Goal: Task Accomplishment & Management: Manage account settings

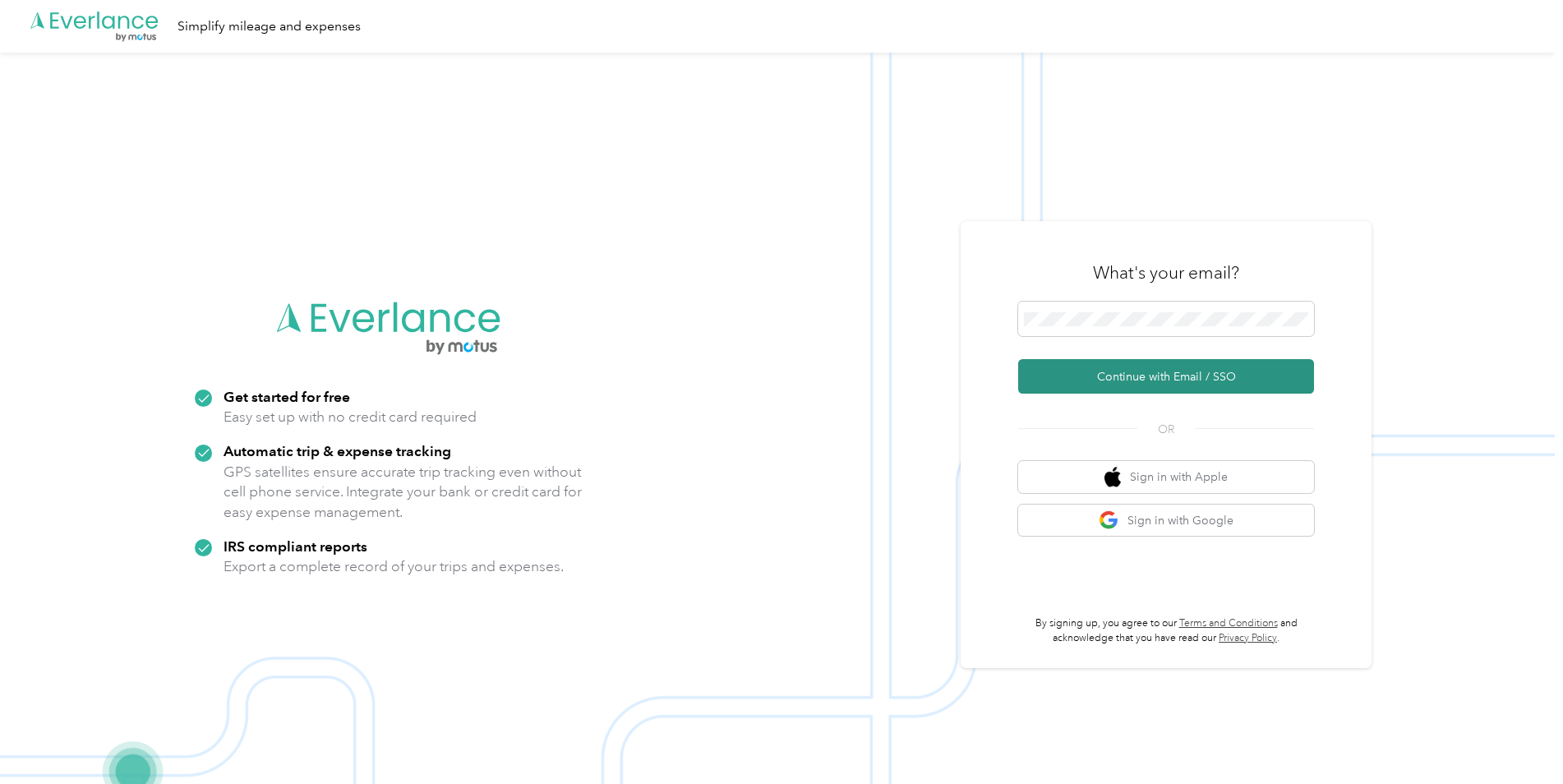
click at [1137, 373] on button "Continue with Email / SSO" at bounding box center [1166, 376] width 296 height 35
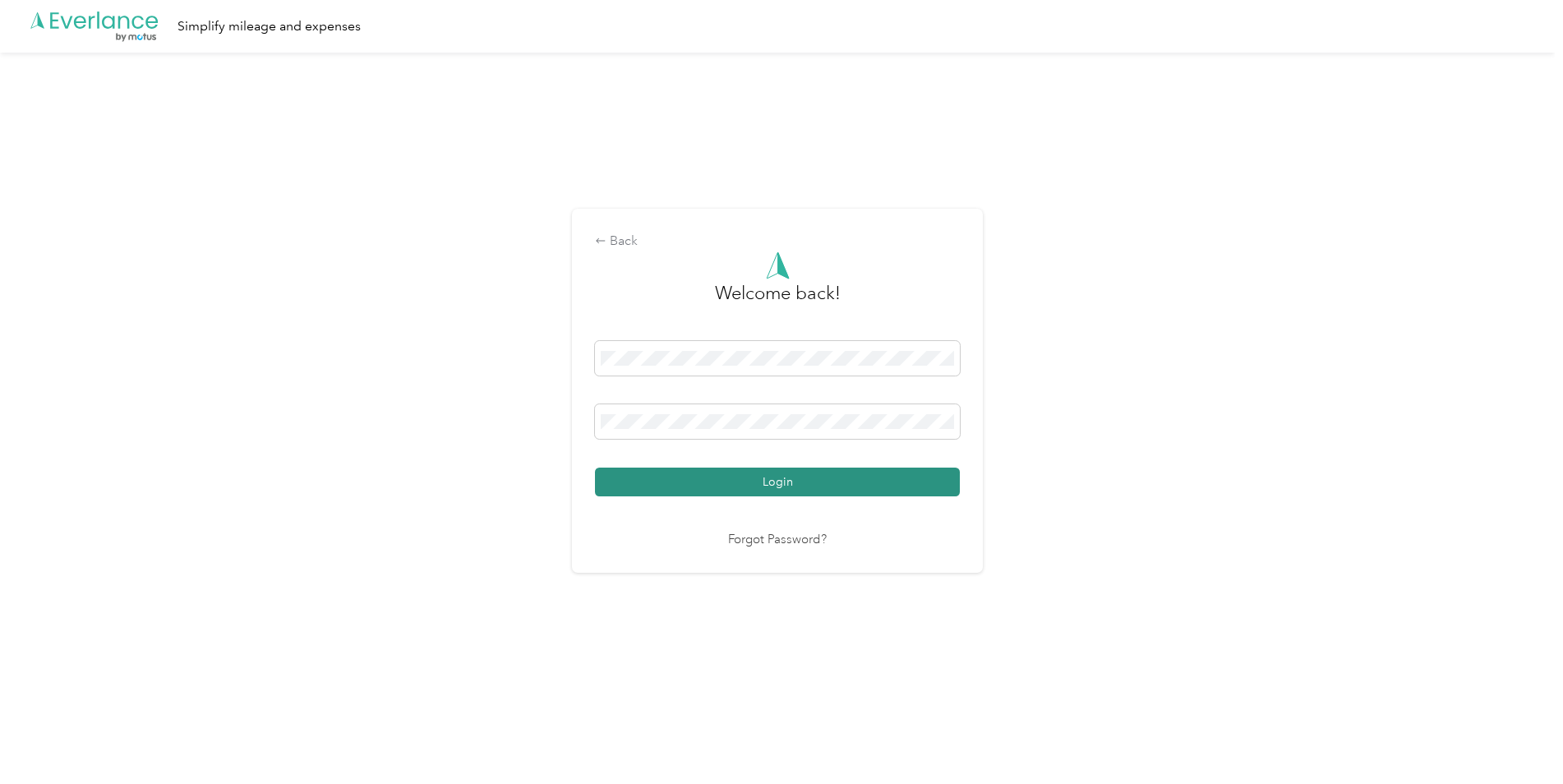
click at [699, 477] on button "Login" at bounding box center [777, 482] width 365 height 29
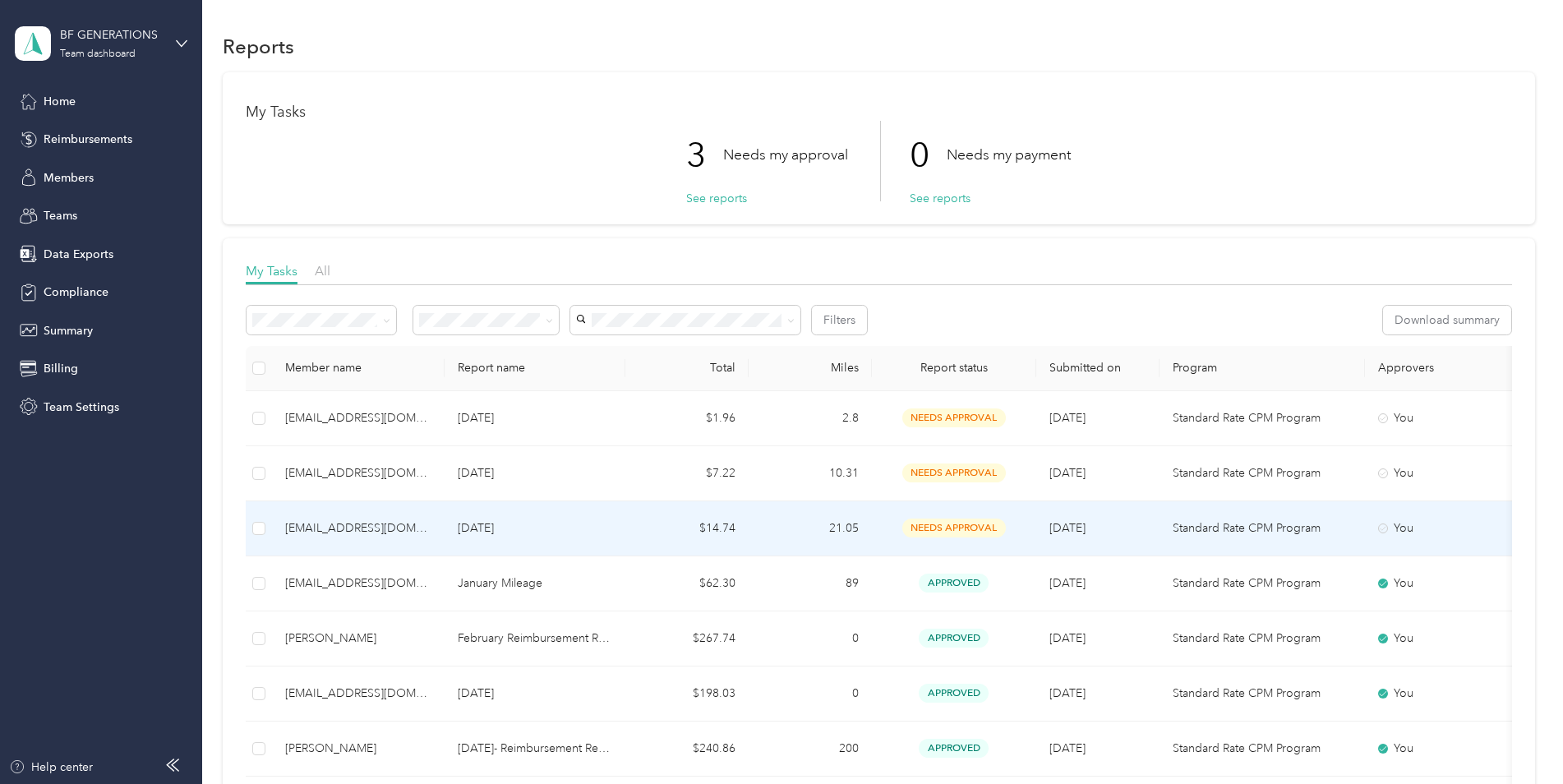
click at [616, 516] on td "[DATE]" at bounding box center [535, 528] width 181 height 55
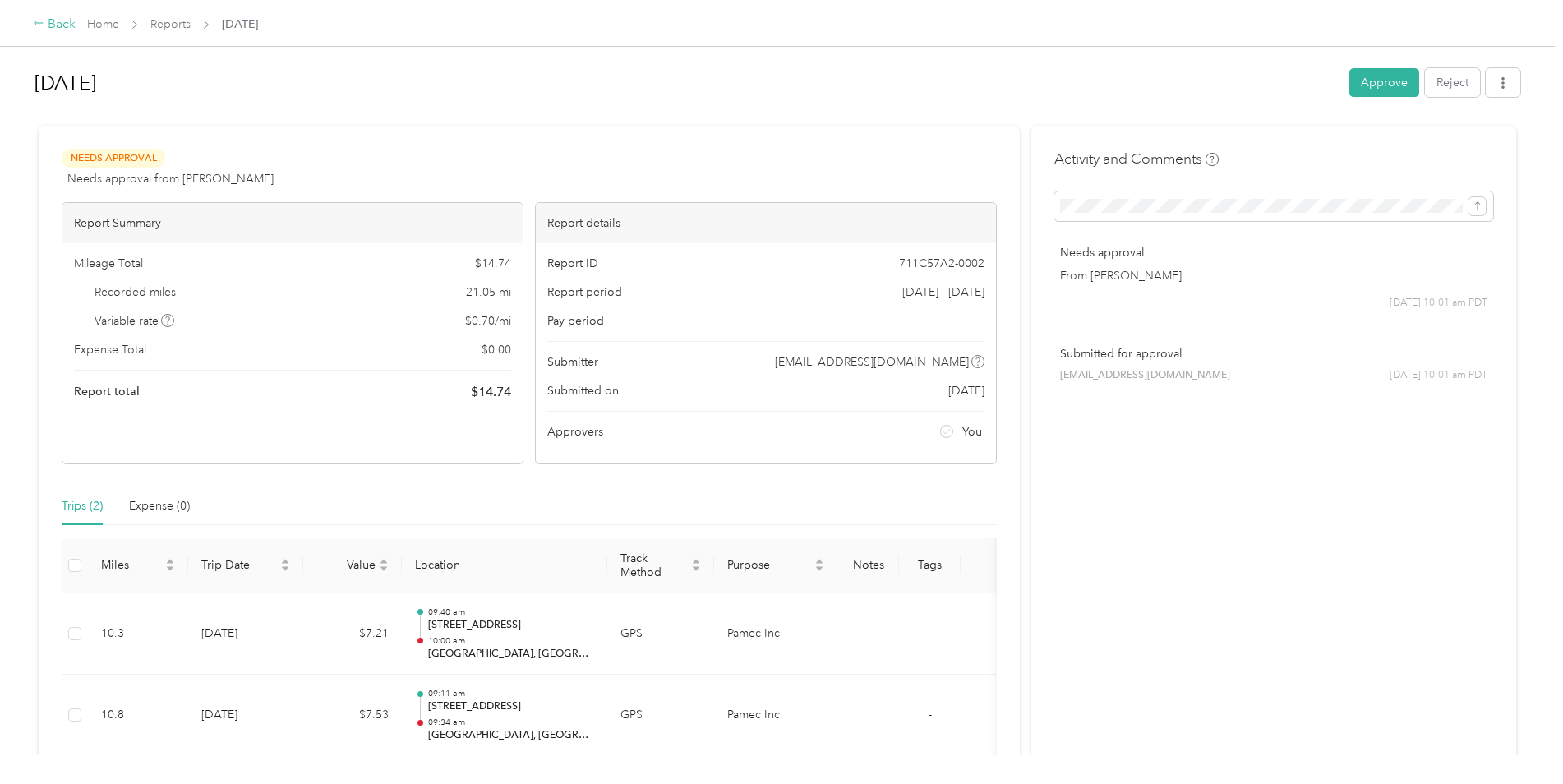
click at [37, 26] on icon at bounding box center [39, 23] width 12 height 12
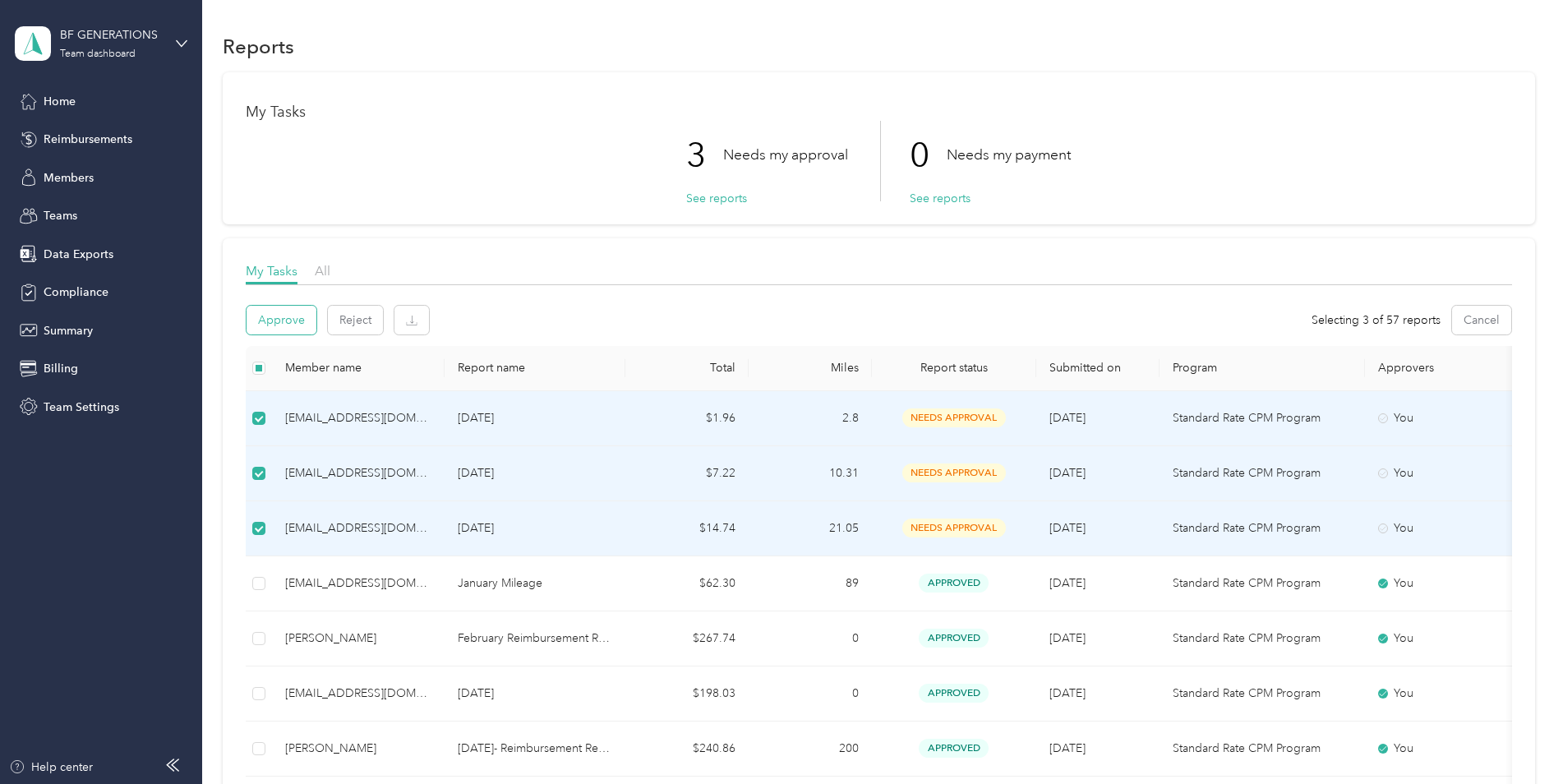
click at [292, 313] on button "Approve" at bounding box center [281, 320] width 70 height 29
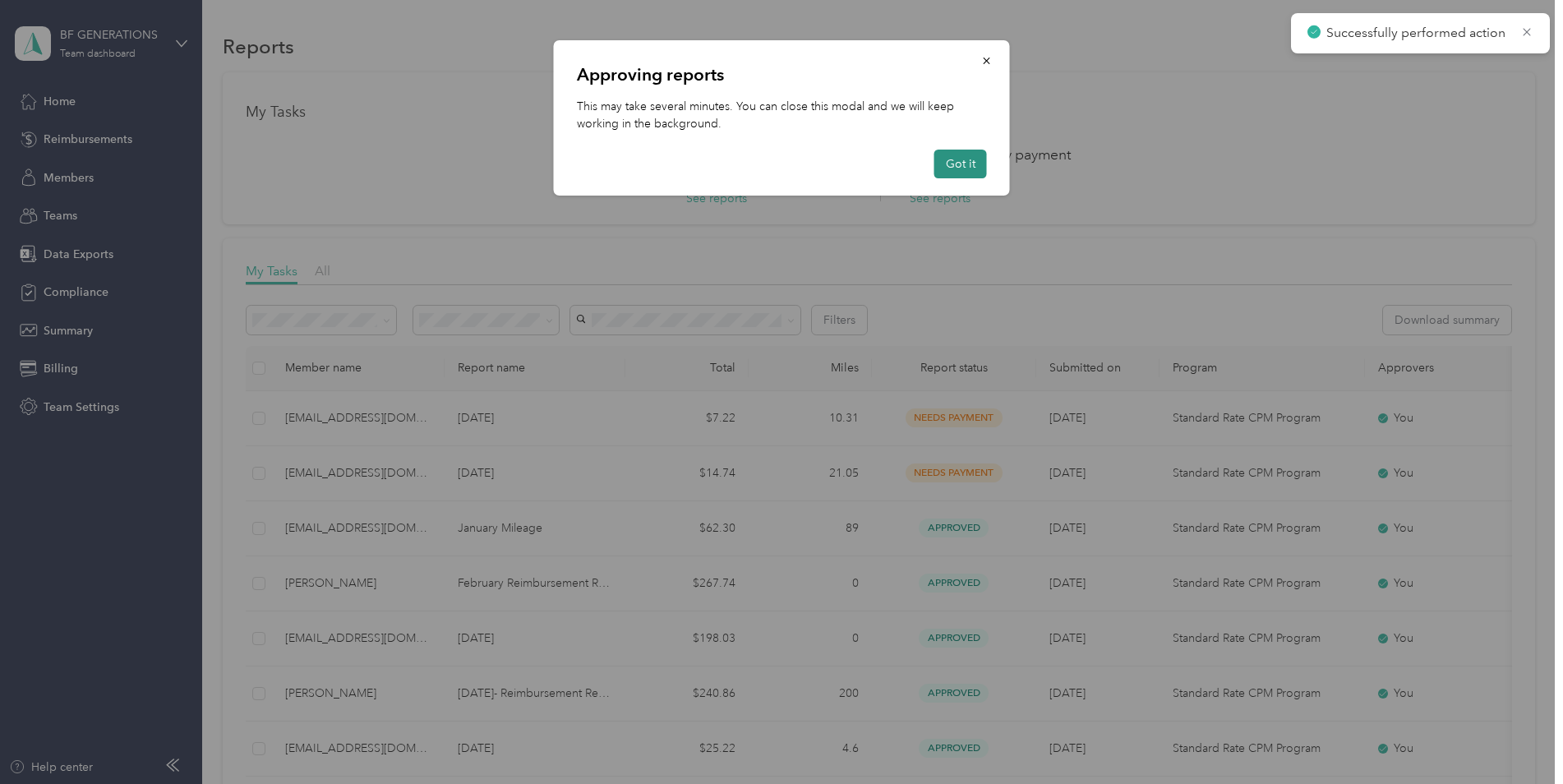
click at [961, 157] on button "Got it" at bounding box center [961, 164] width 53 height 29
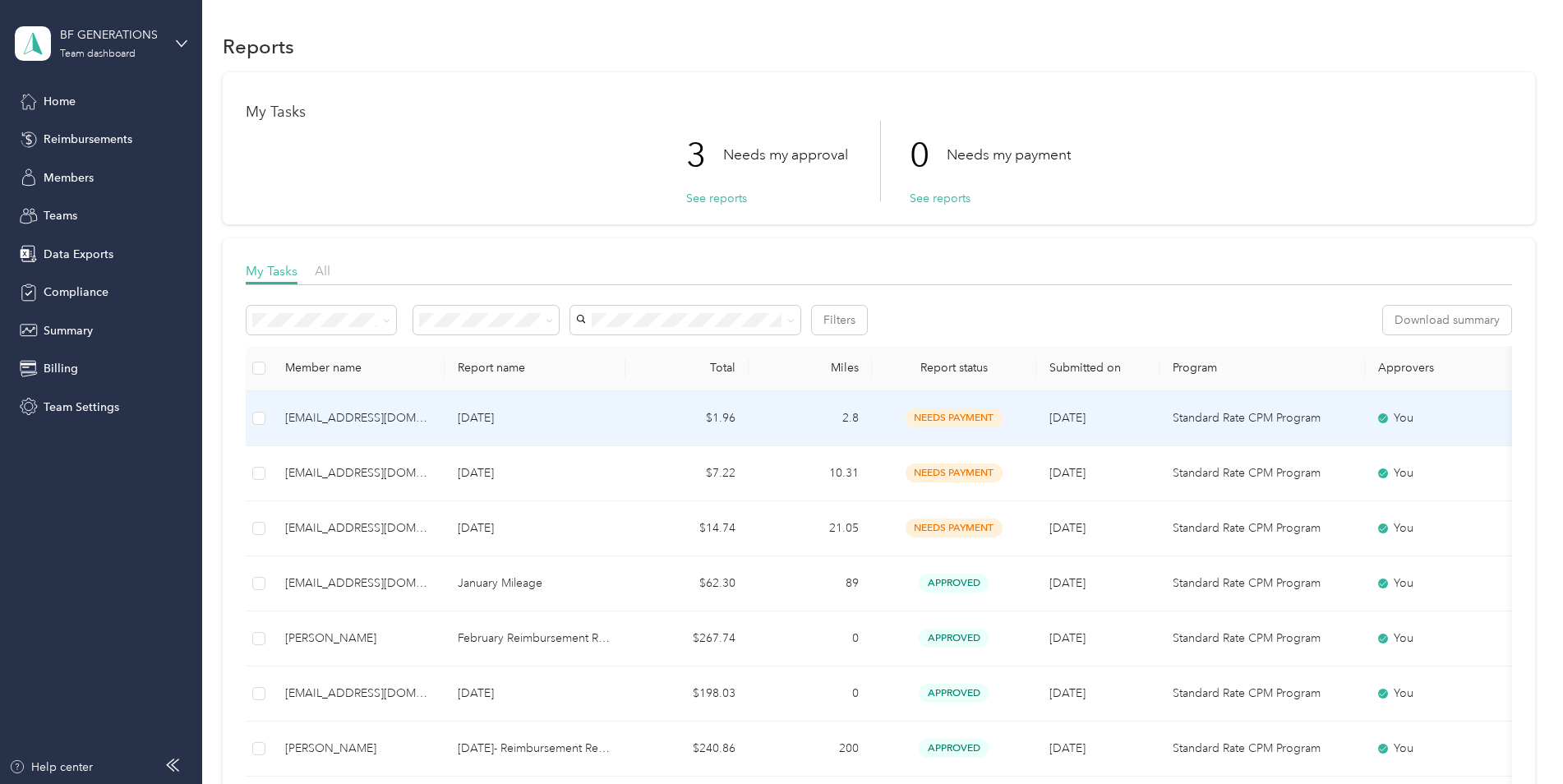
click at [464, 426] on p "[DATE]" at bounding box center [535, 418] width 155 height 18
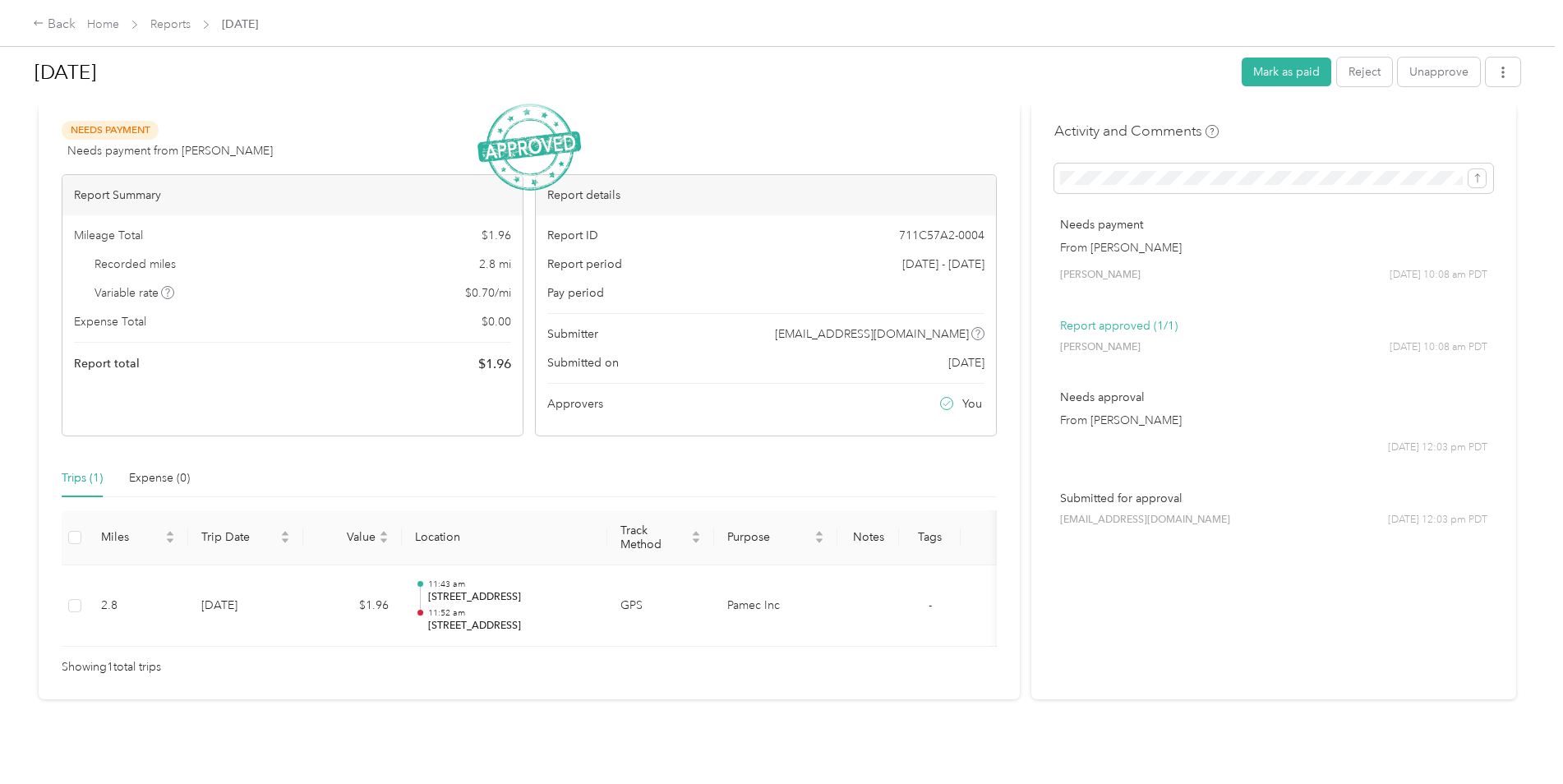
scroll to position [54, 0]
click at [1498, 71] on icon "button" at bounding box center [1504, 72] width 12 height 12
click at [1468, 127] on span "Download" at bounding box center [1453, 133] width 54 height 17
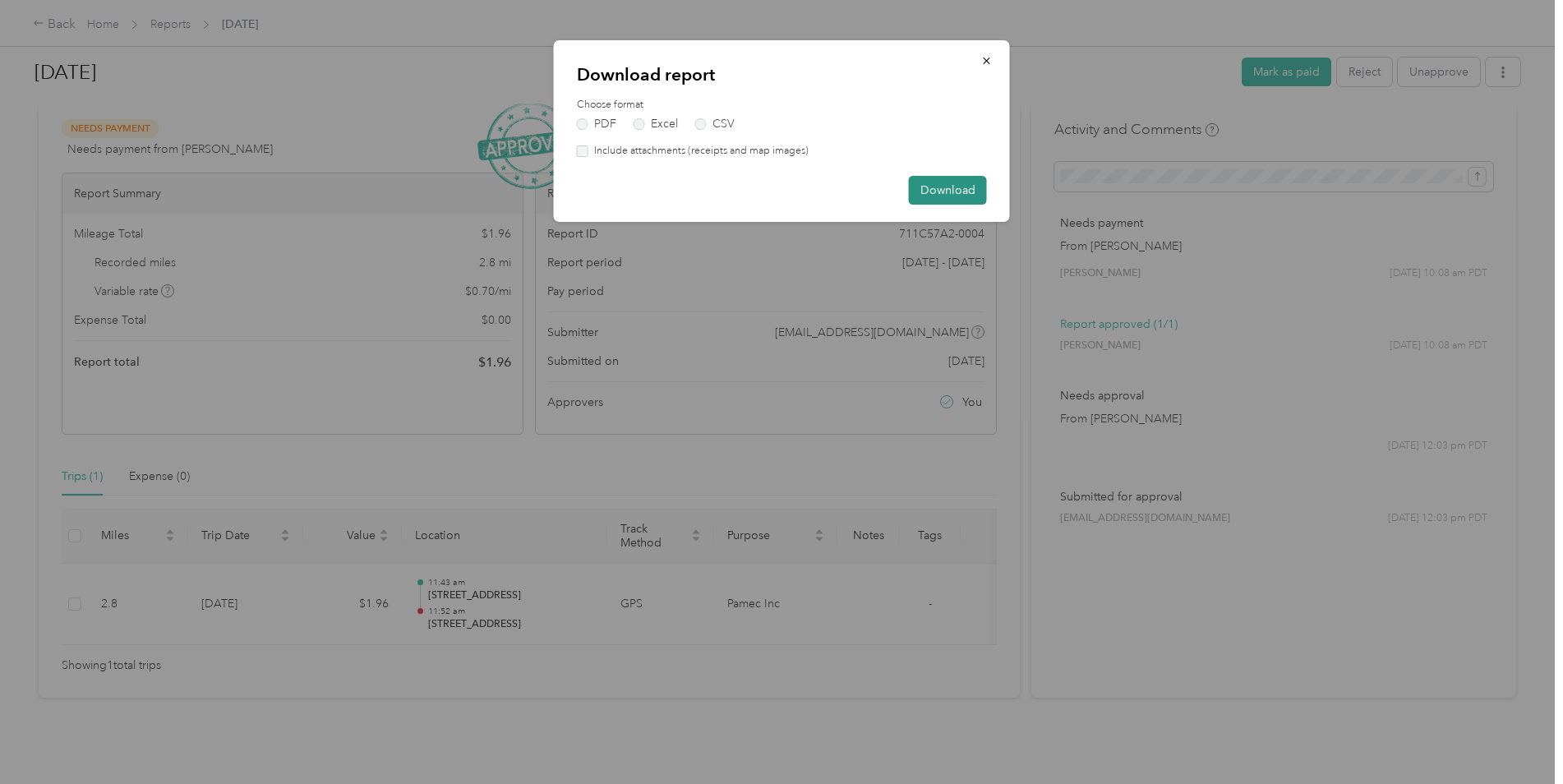
click at [953, 191] on button "Download" at bounding box center [949, 190] width 78 height 29
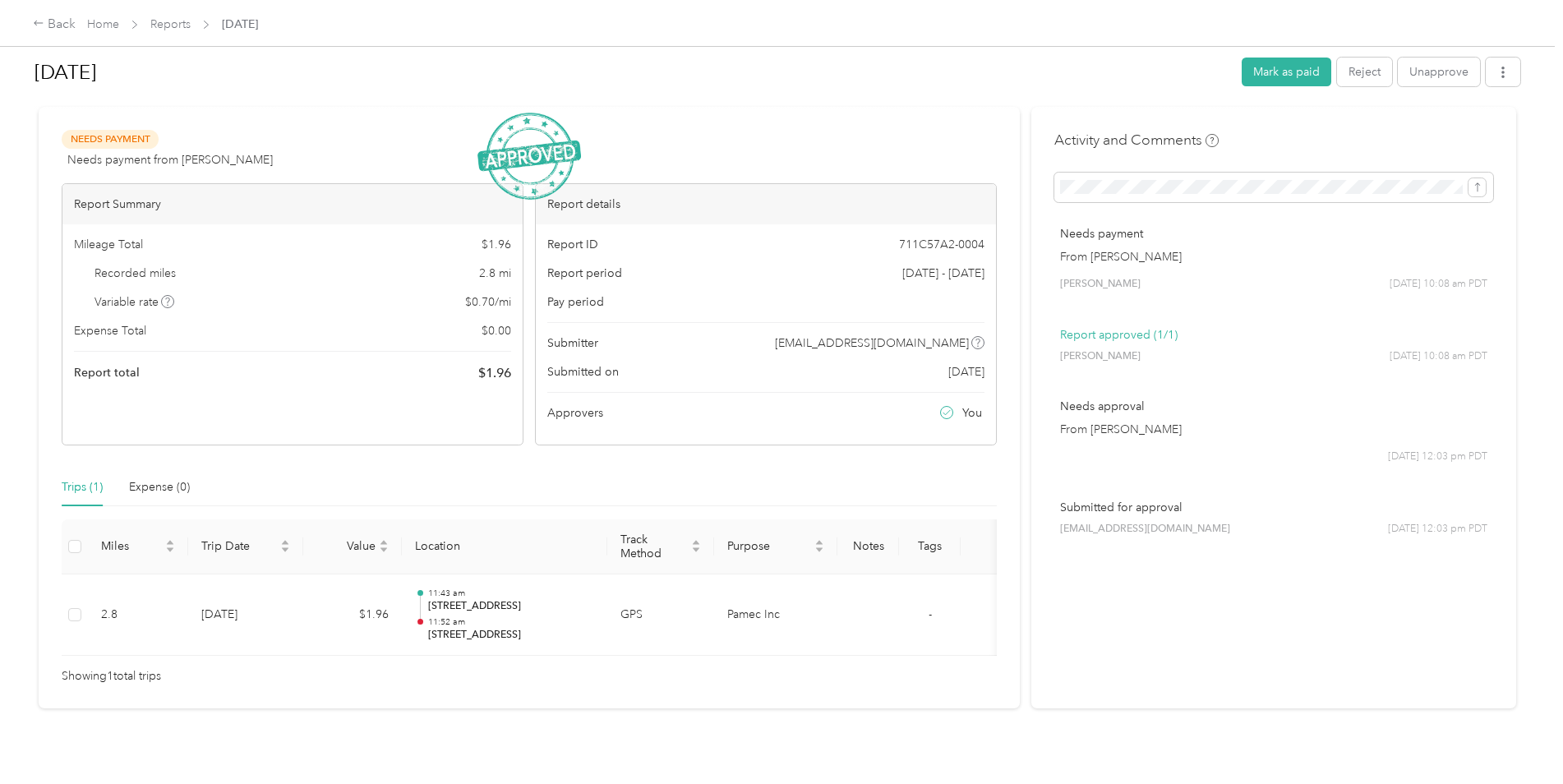
scroll to position [0, 0]
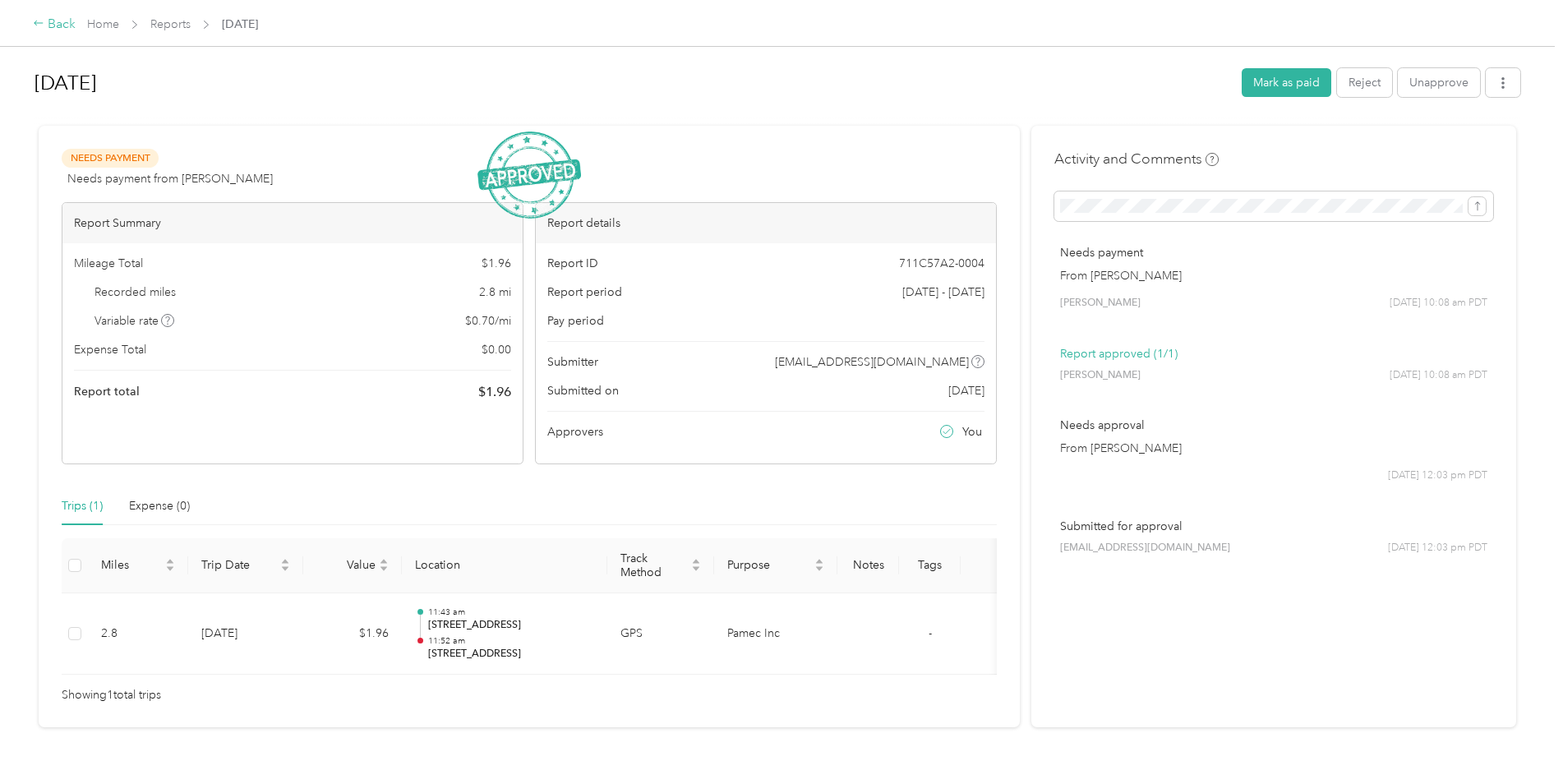
click at [42, 27] on icon at bounding box center [39, 23] width 12 height 12
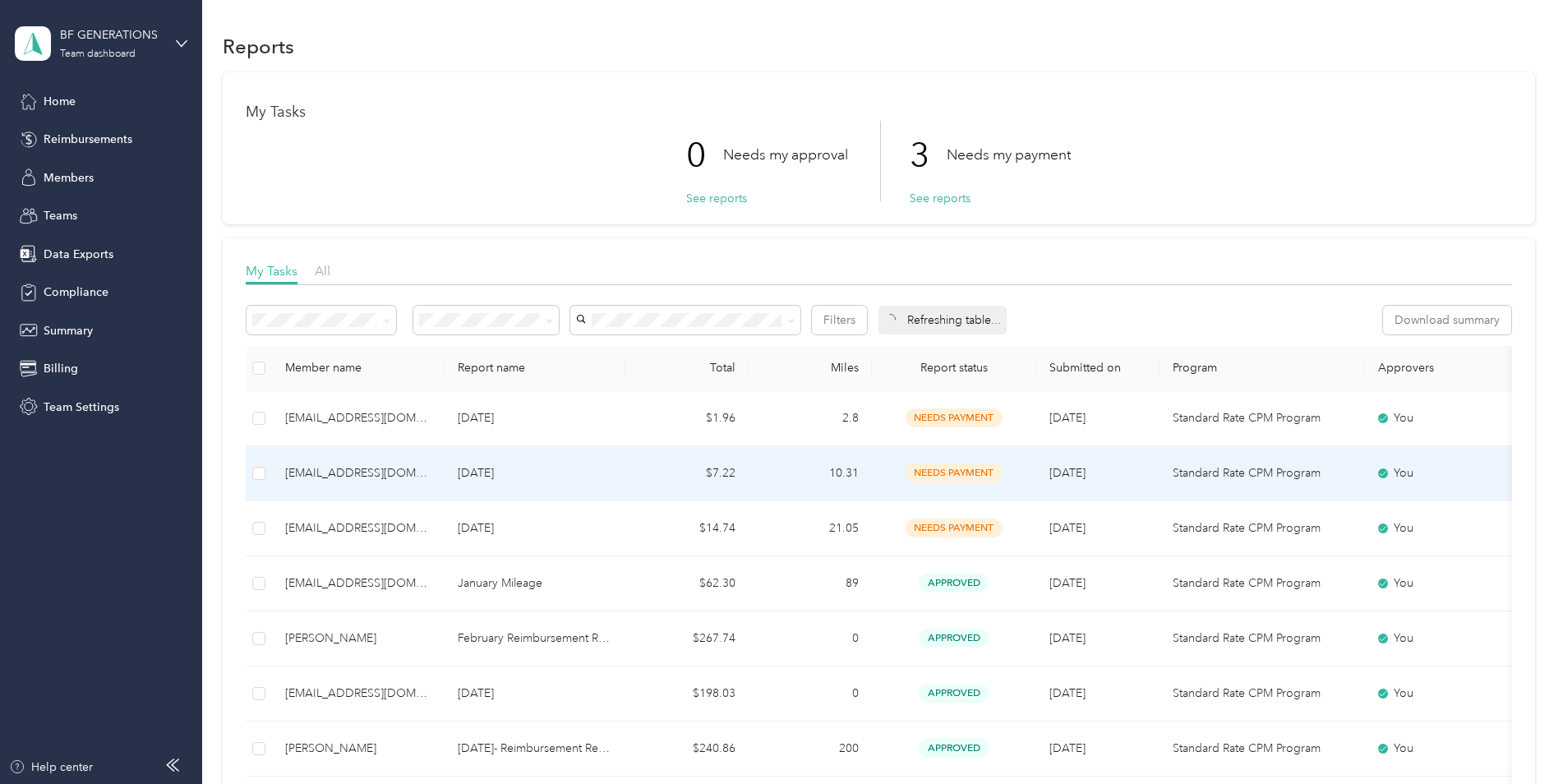
click at [711, 469] on td "$7.22" at bounding box center [687, 473] width 123 height 55
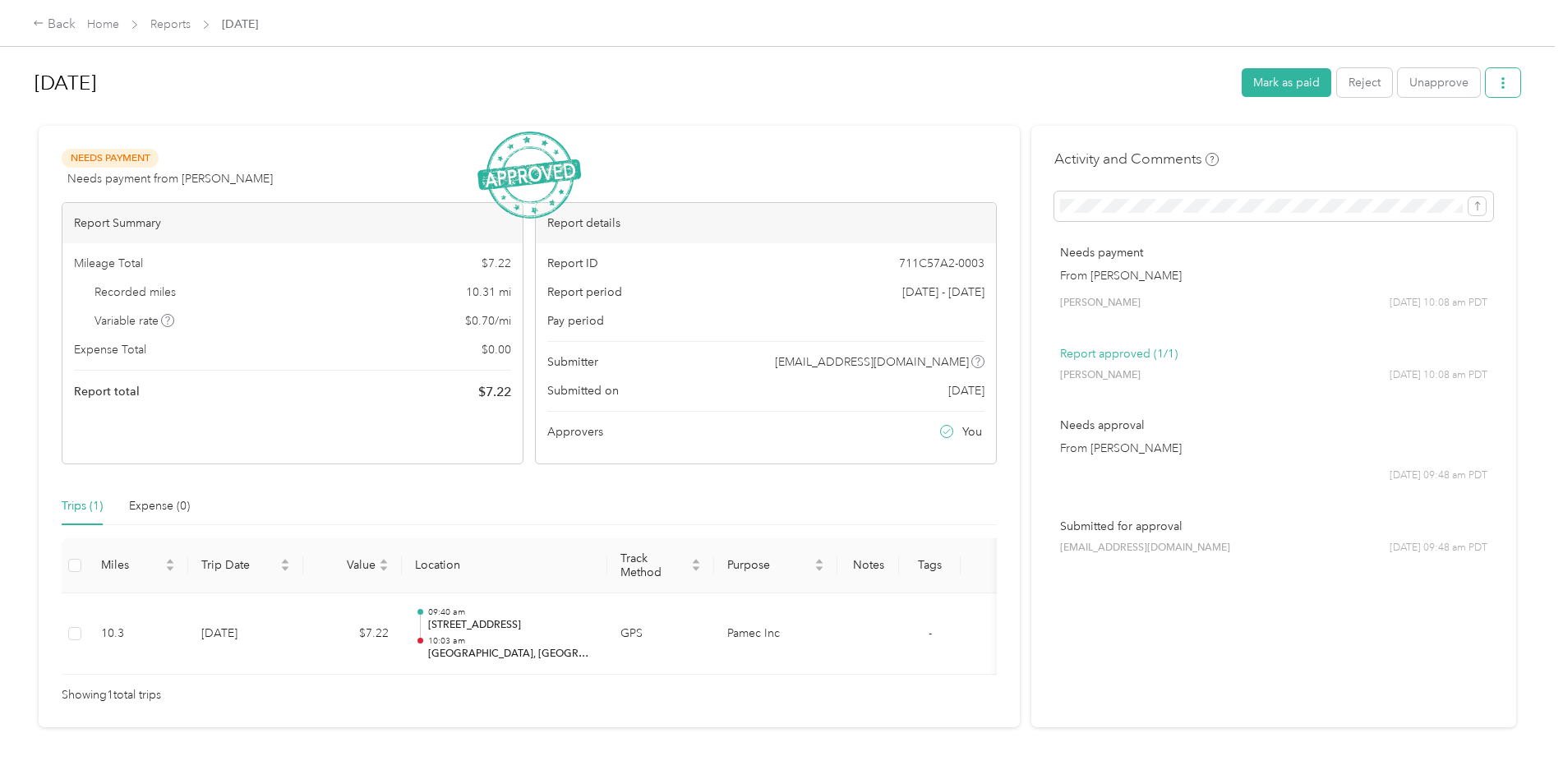
click at [1490, 87] on button "button" at bounding box center [1504, 82] width 35 height 29
click at [1467, 144] on span "Download" at bounding box center [1453, 144] width 54 height 17
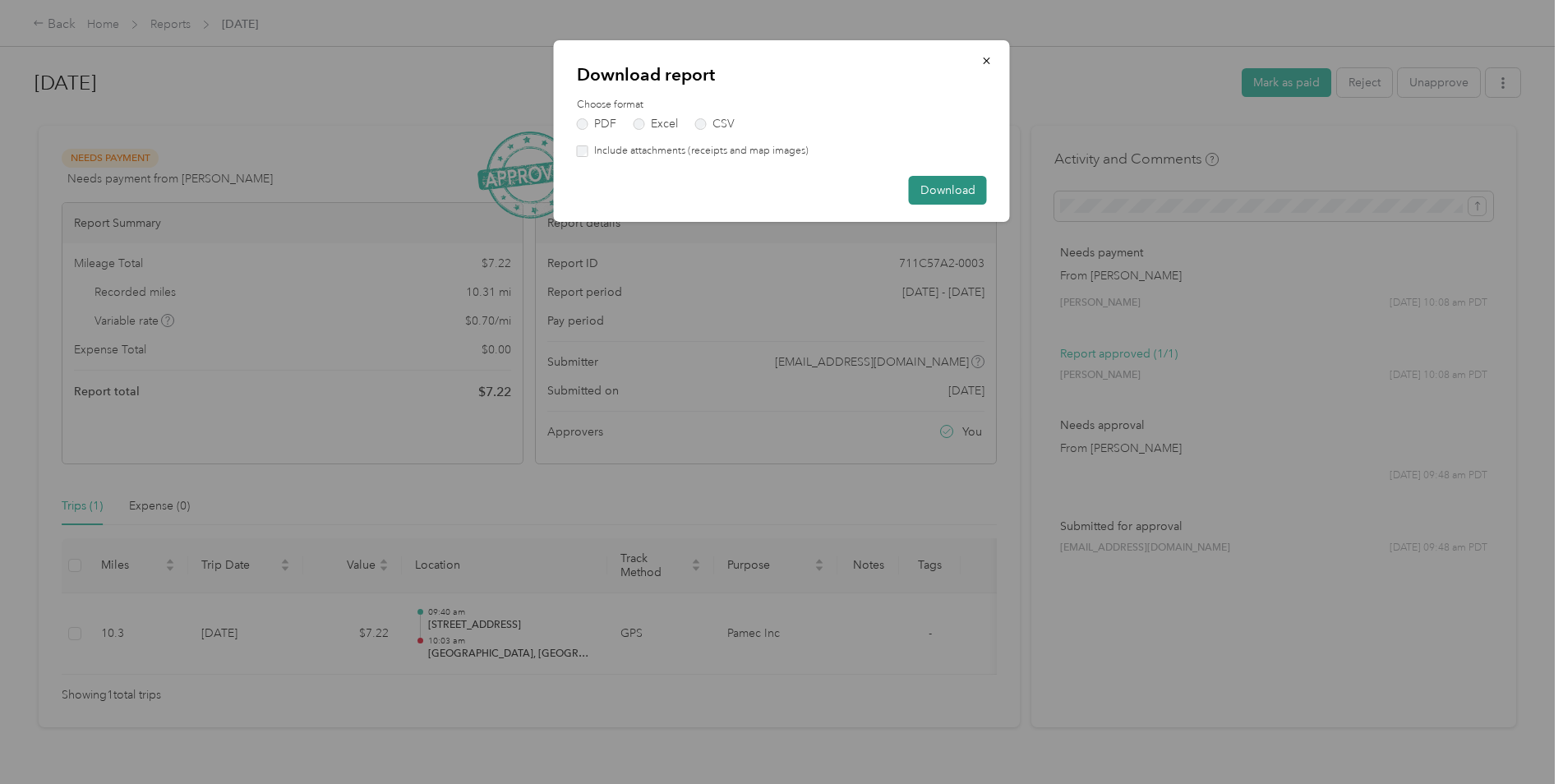
click at [945, 189] on button "Download" at bounding box center [949, 190] width 78 height 29
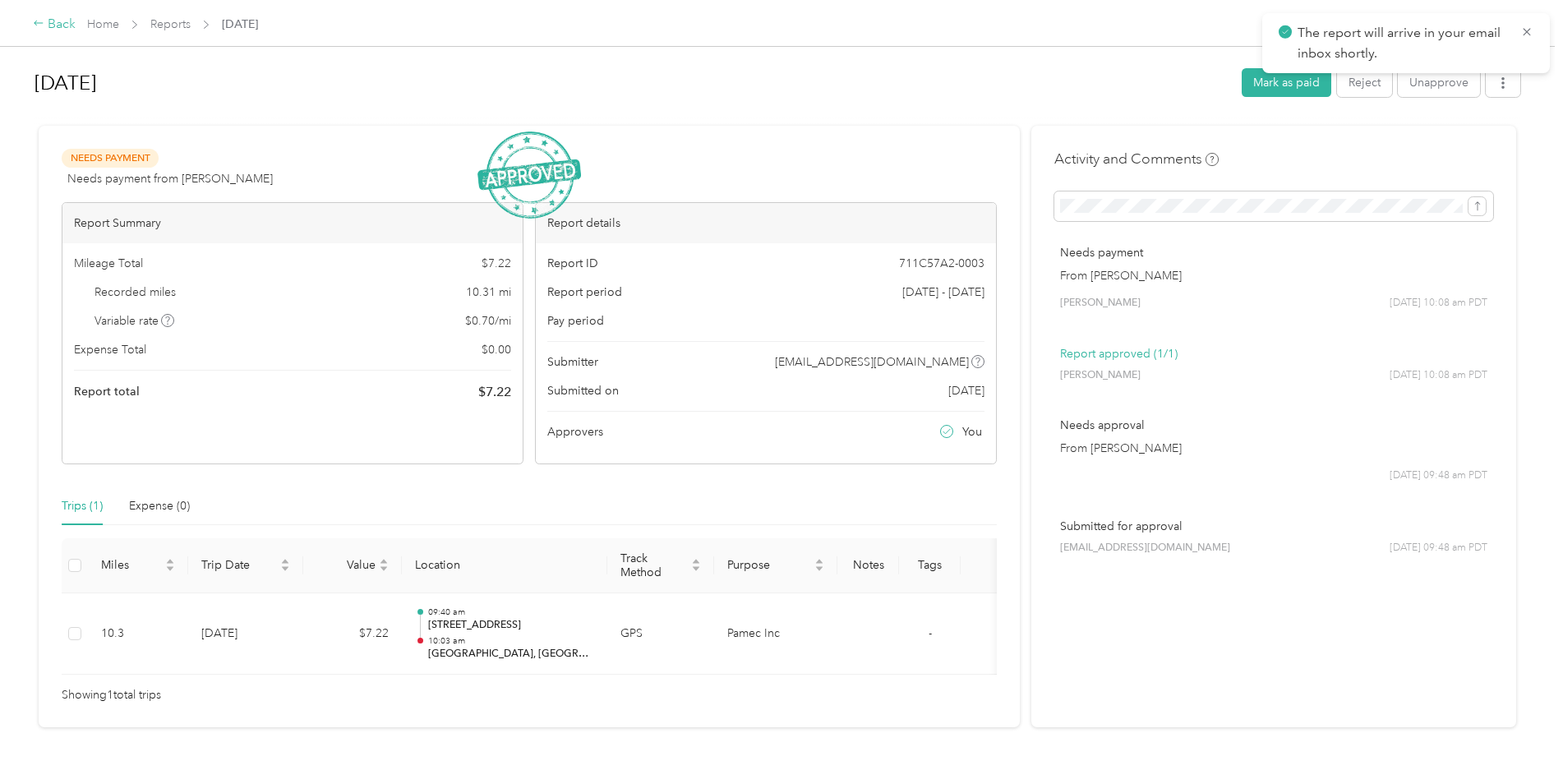
click at [41, 22] on icon at bounding box center [39, 23] width 12 height 12
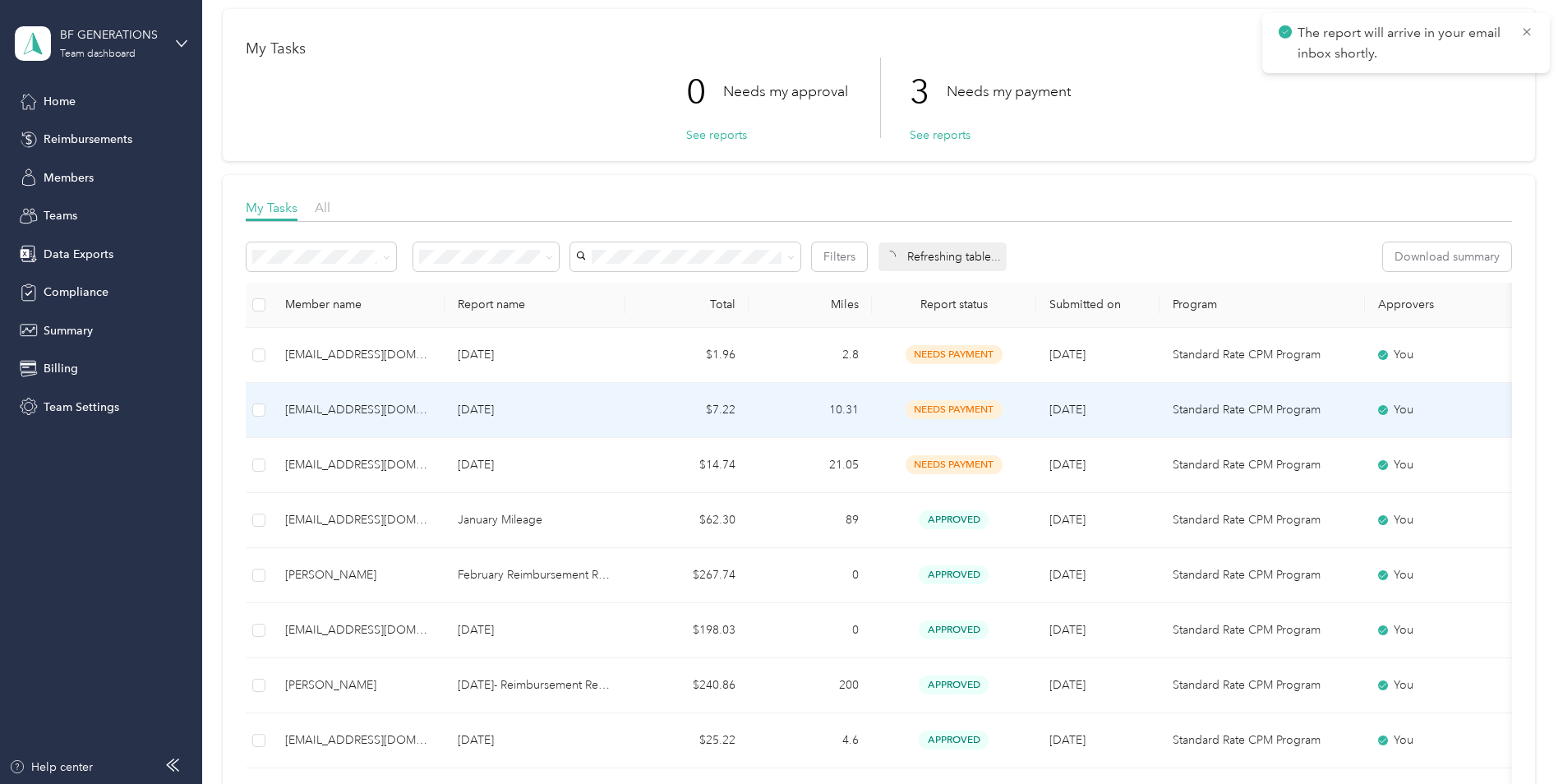
scroll to position [82, 0]
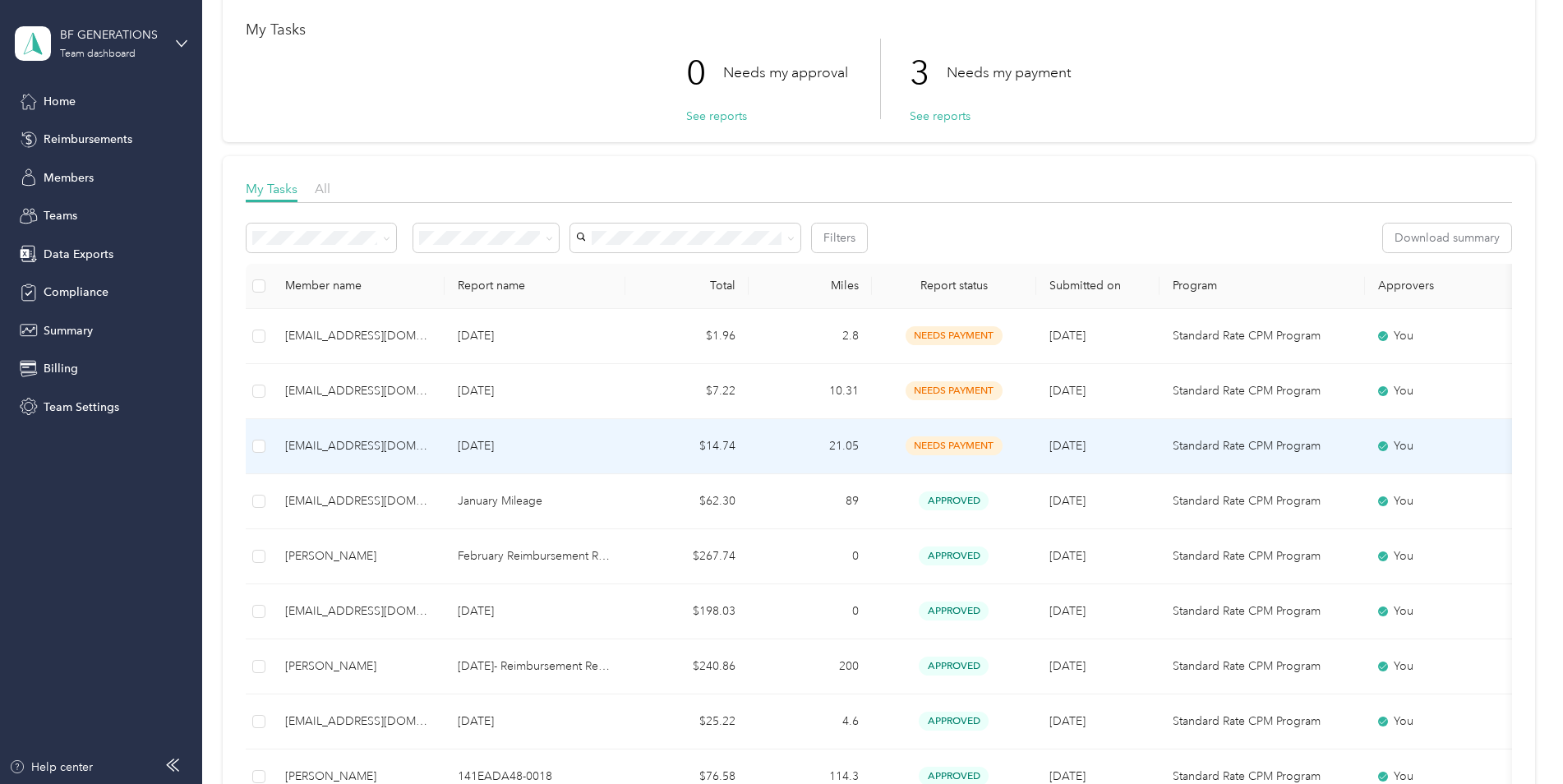
click at [525, 440] on p "[DATE]" at bounding box center [535, 446] width 155 height 18
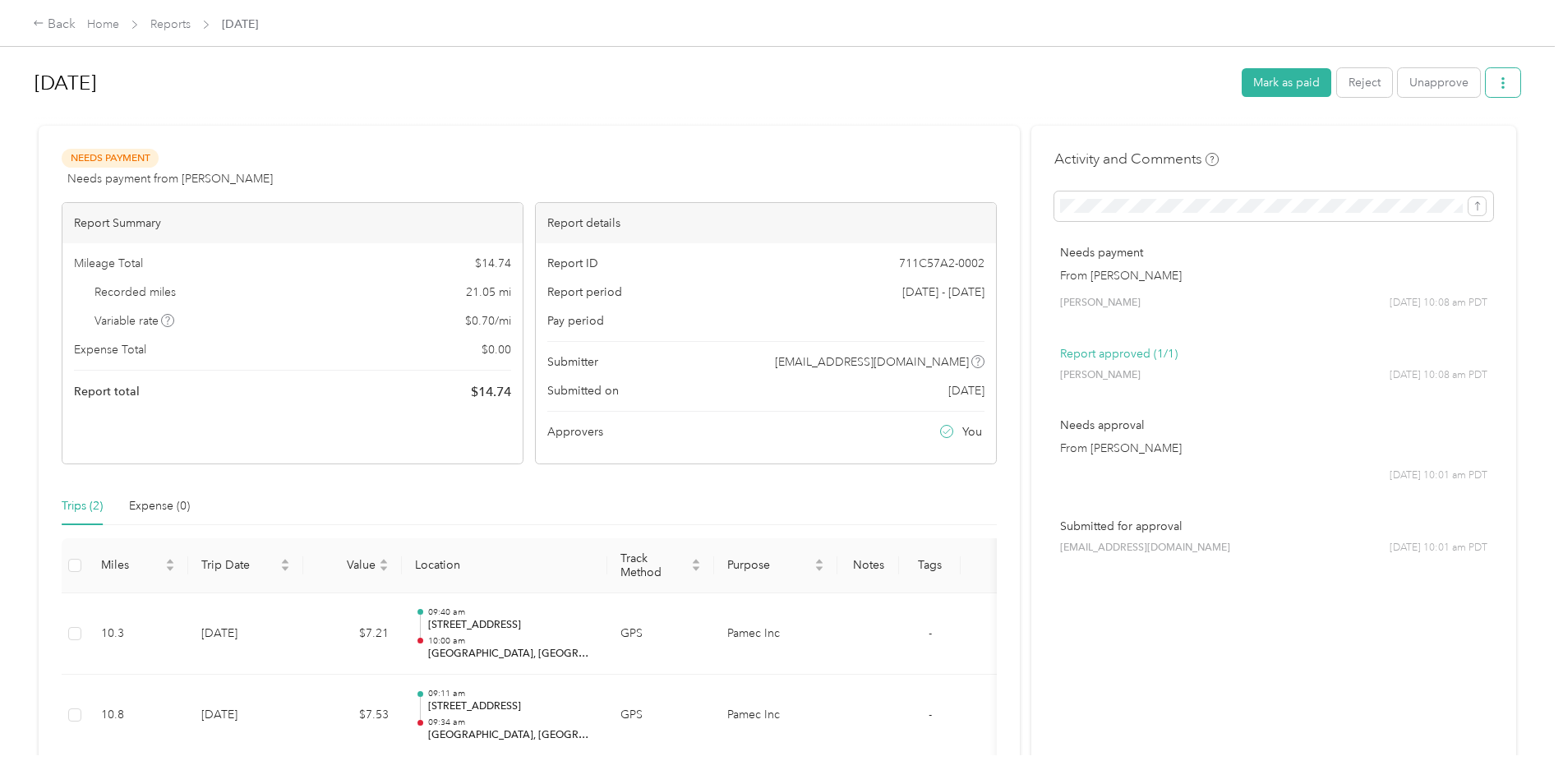
click at [1498, 79] on icon "button" at bounding box center [1504, 83] width 12 height 12
click at [1454, 141] on span "Download" at bounding box center [1453, 144] width 54 height 17
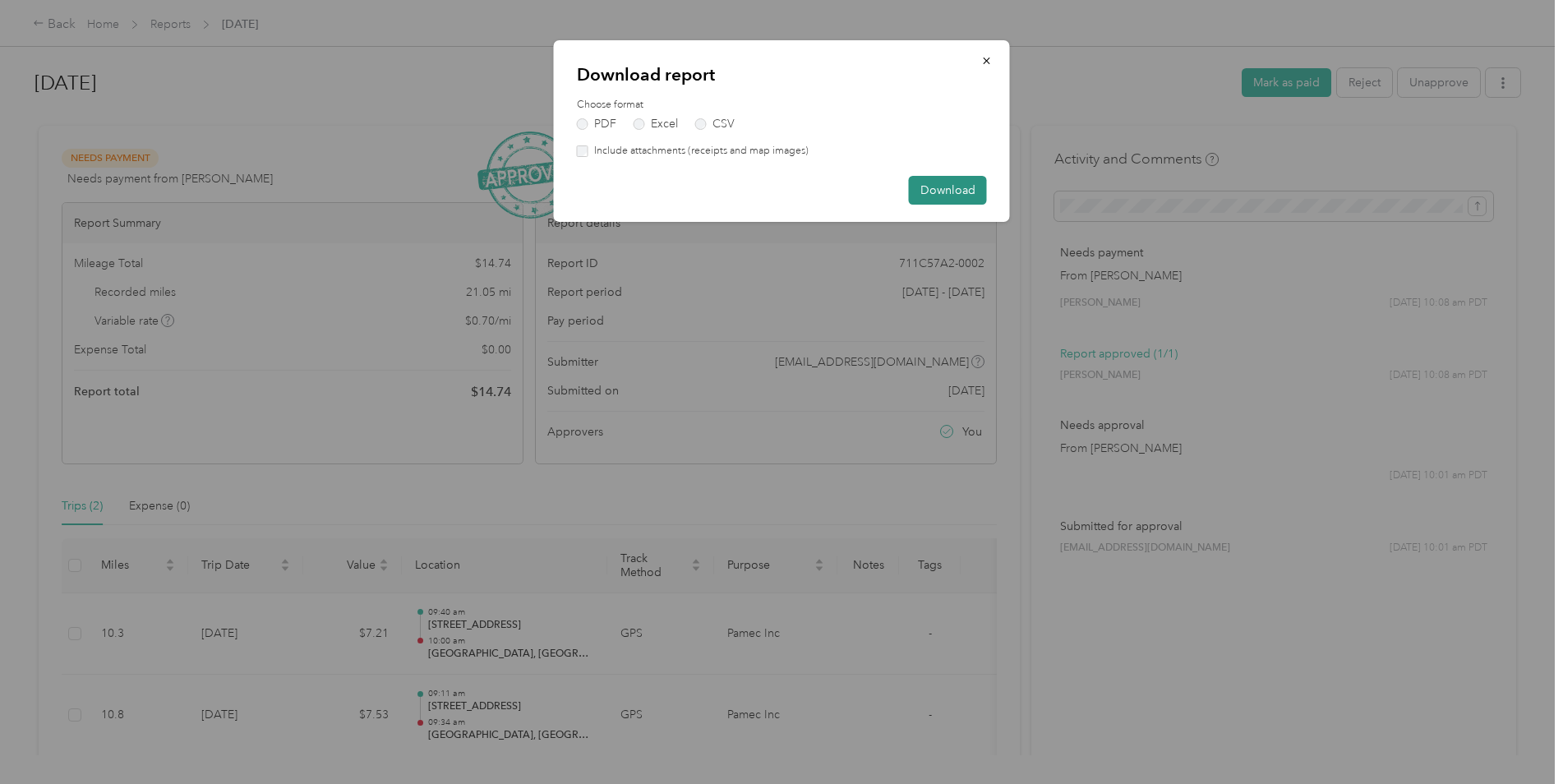
click at [933, 182] on button "Download" at bounding box center [949, 190] width 78 height 29
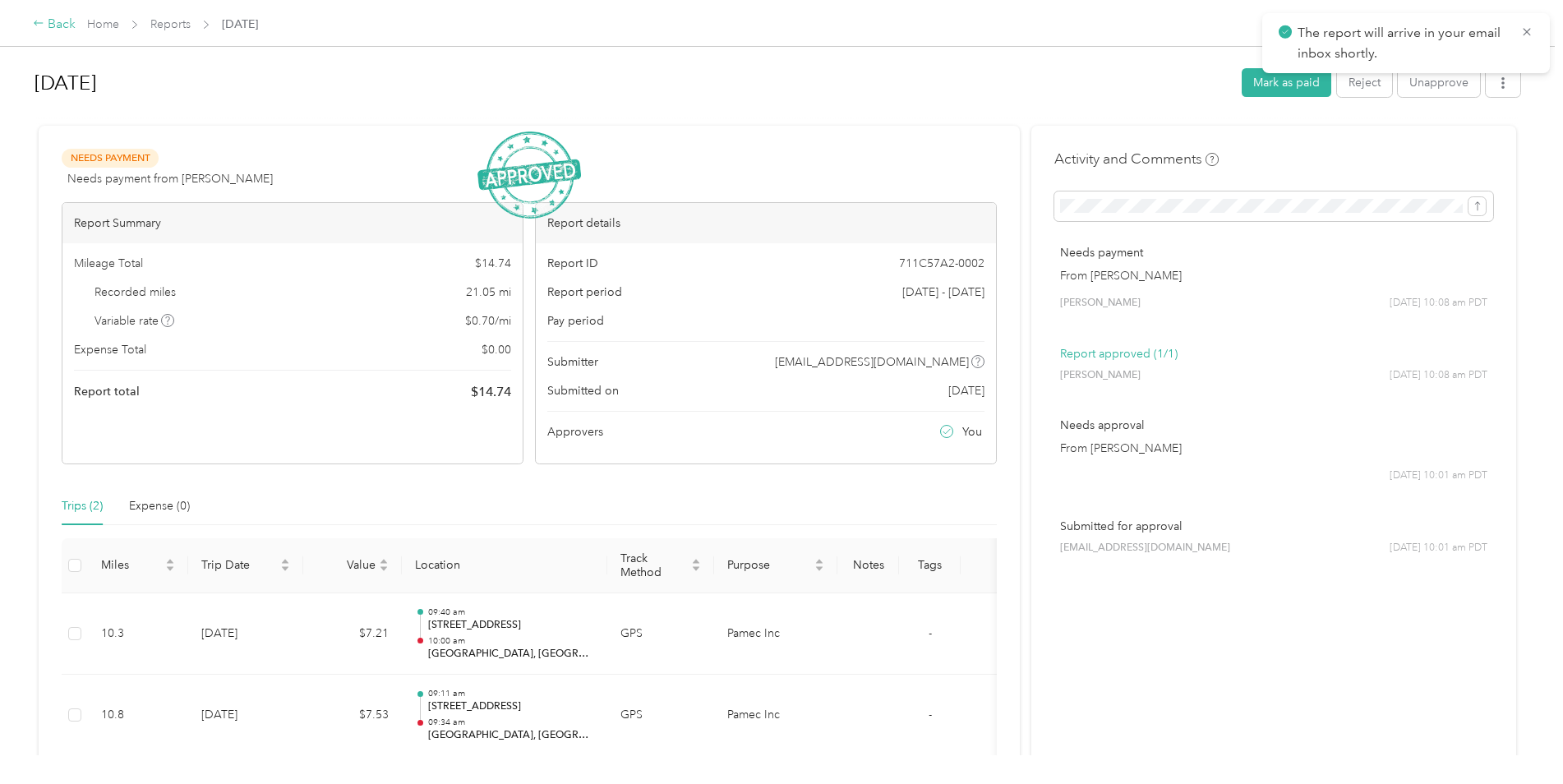
click at [58, 29] on div "Back" at bounding box center [54, 24] width 42 height 20
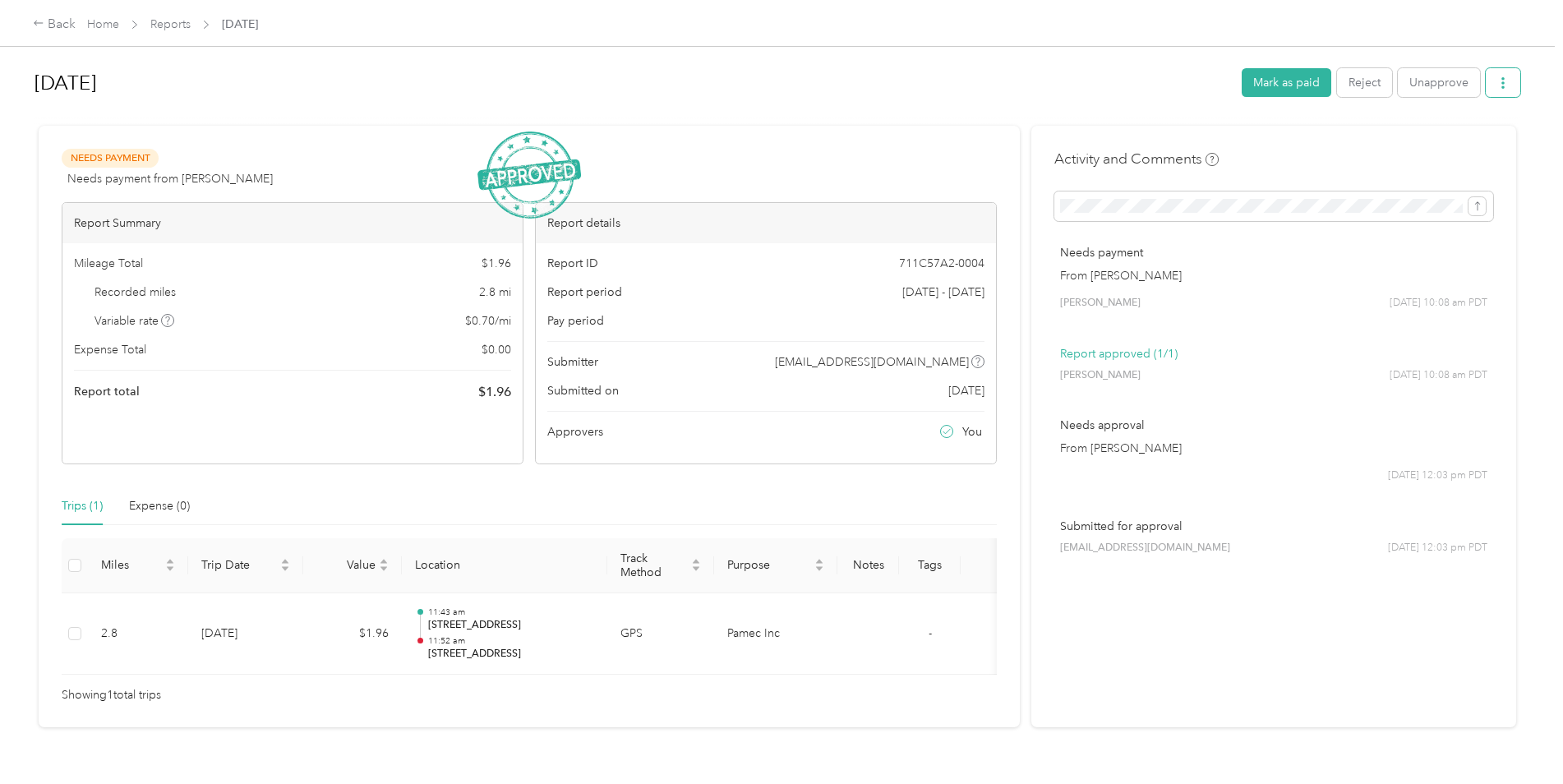
click at [1509, 77] on button "button" at bounding box center [1504, 82] width 35 height 29
click at [1425, 149] on span "Download" at bounding box center [1453, 144] width 54 height 17
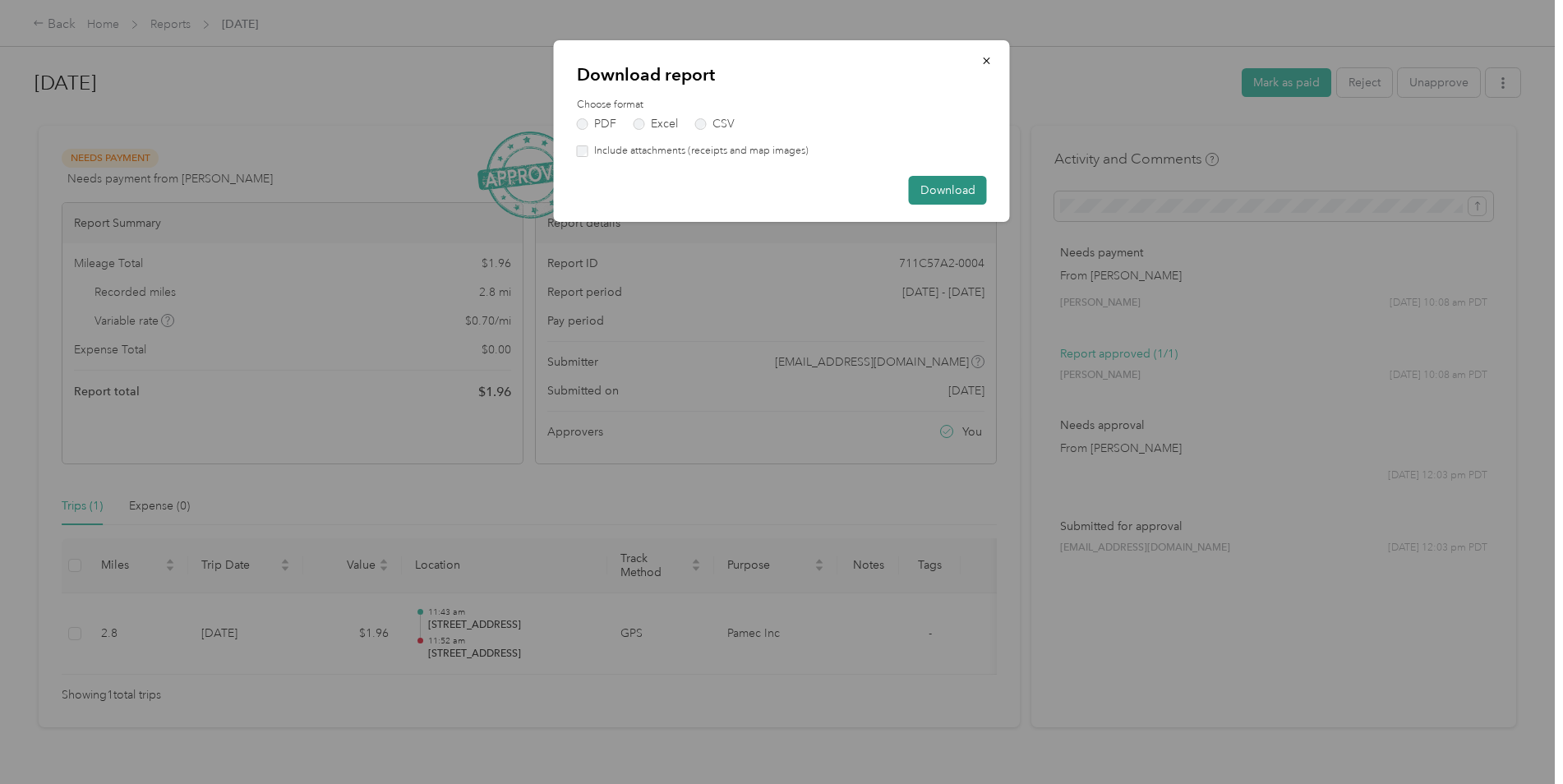
click at [960, 183] on button "Download" at bounding box center [949, 190] width 78 height 29
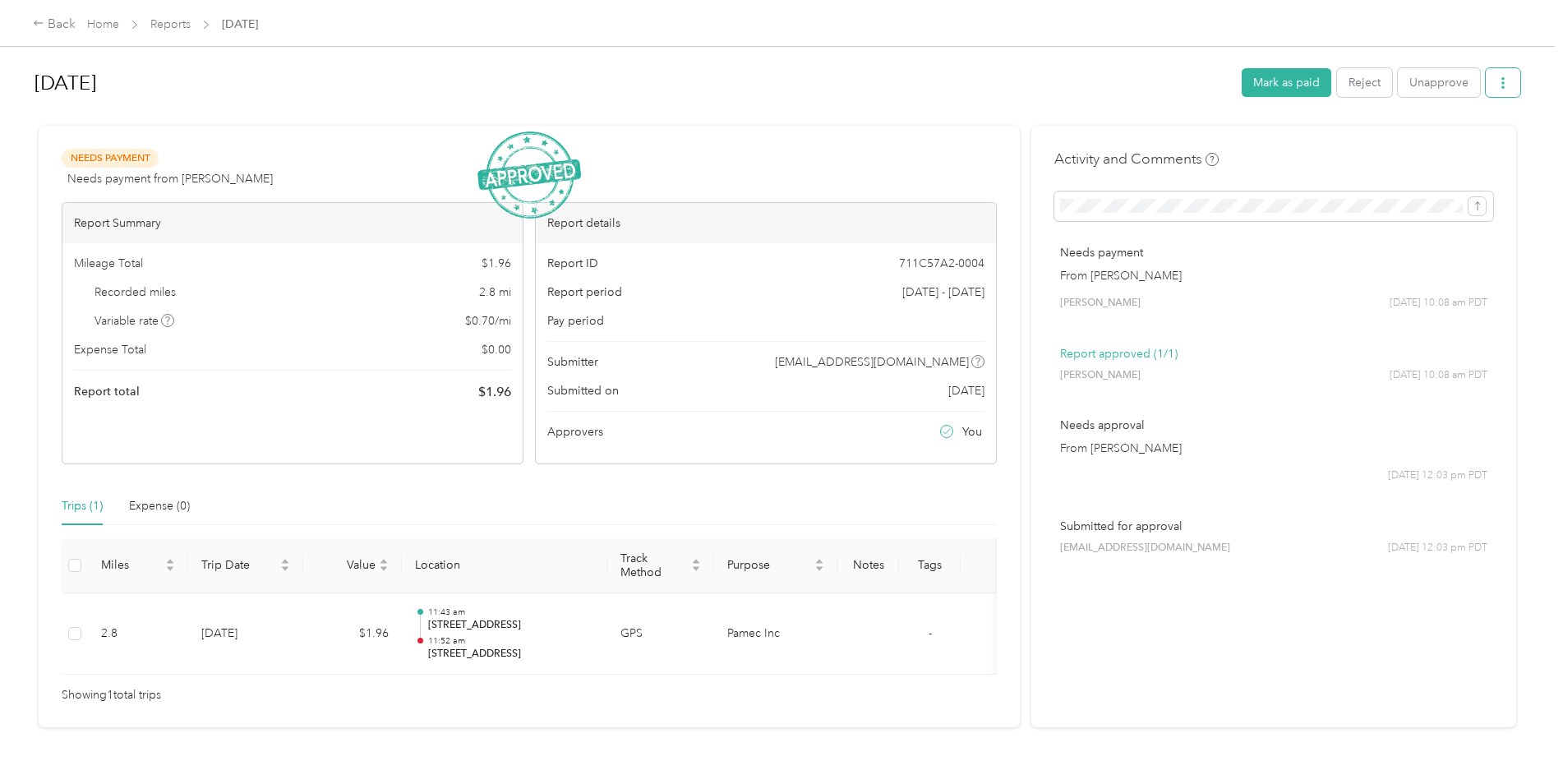
click at [1505, 83] on button "button" at bounding box center [1504, 82] width 35 height 29
click at [1461, 135] on span "Download" at bounding box center [1453, 144] width 54 height 17
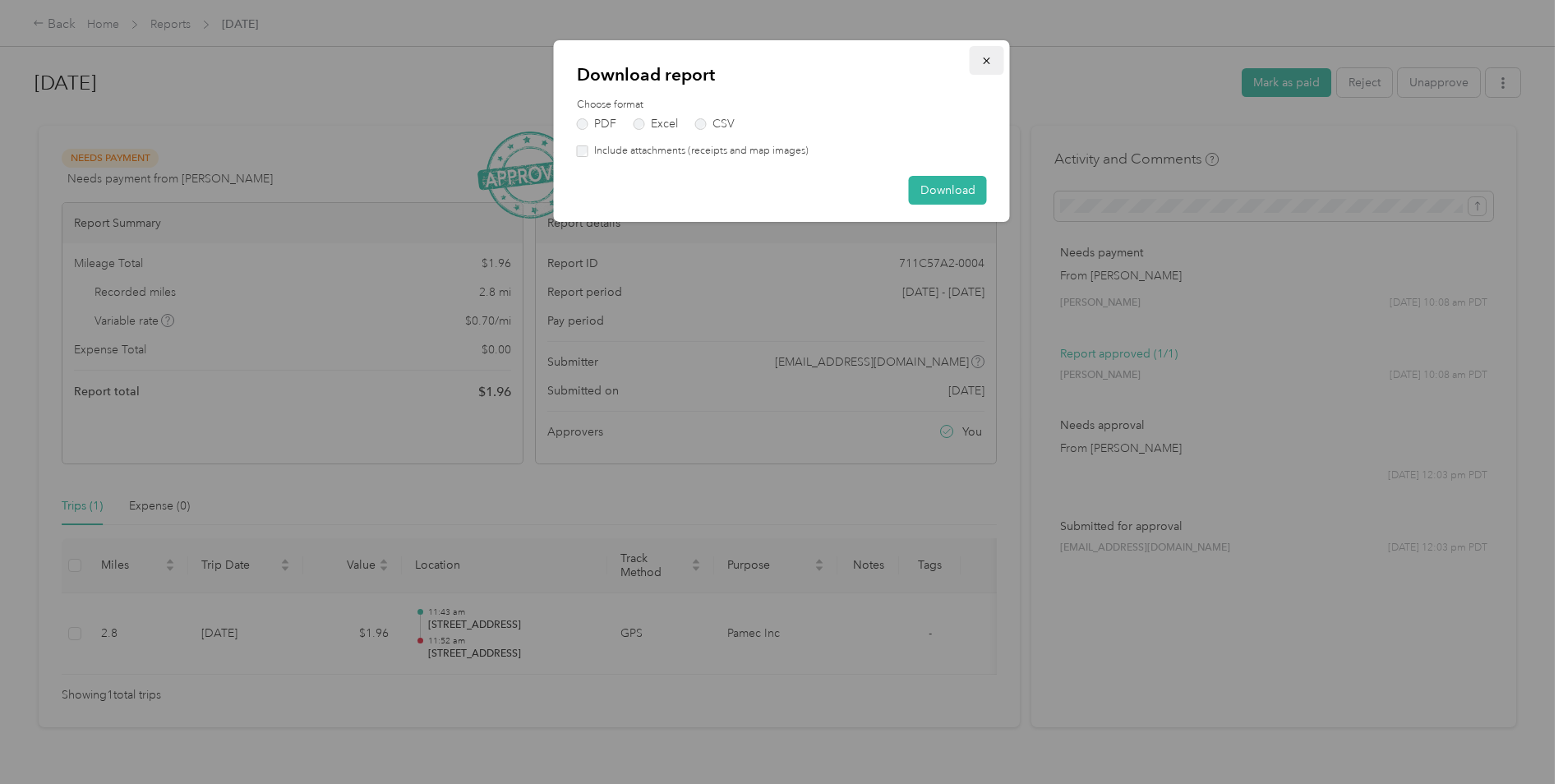
click at [991, 61] on icon "button" at bounding box center [988, 61] width 12 height 12
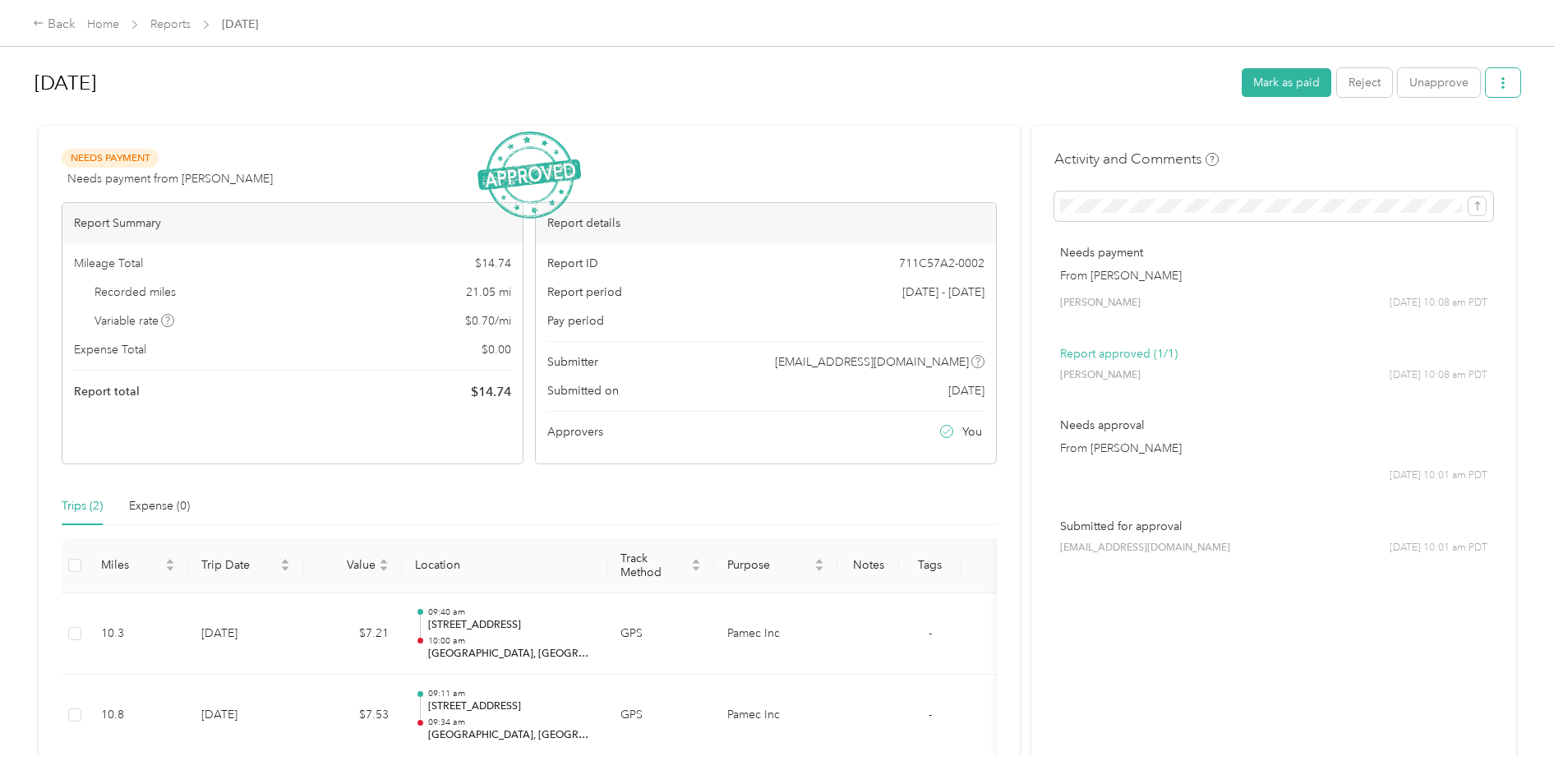
click at [1498, 85] on icon "button" at bounding box center [1504, 83] width 12 height 12
click at [1461, 142] on span "Download" at bounding box center [1453, 144] width 54 height 17
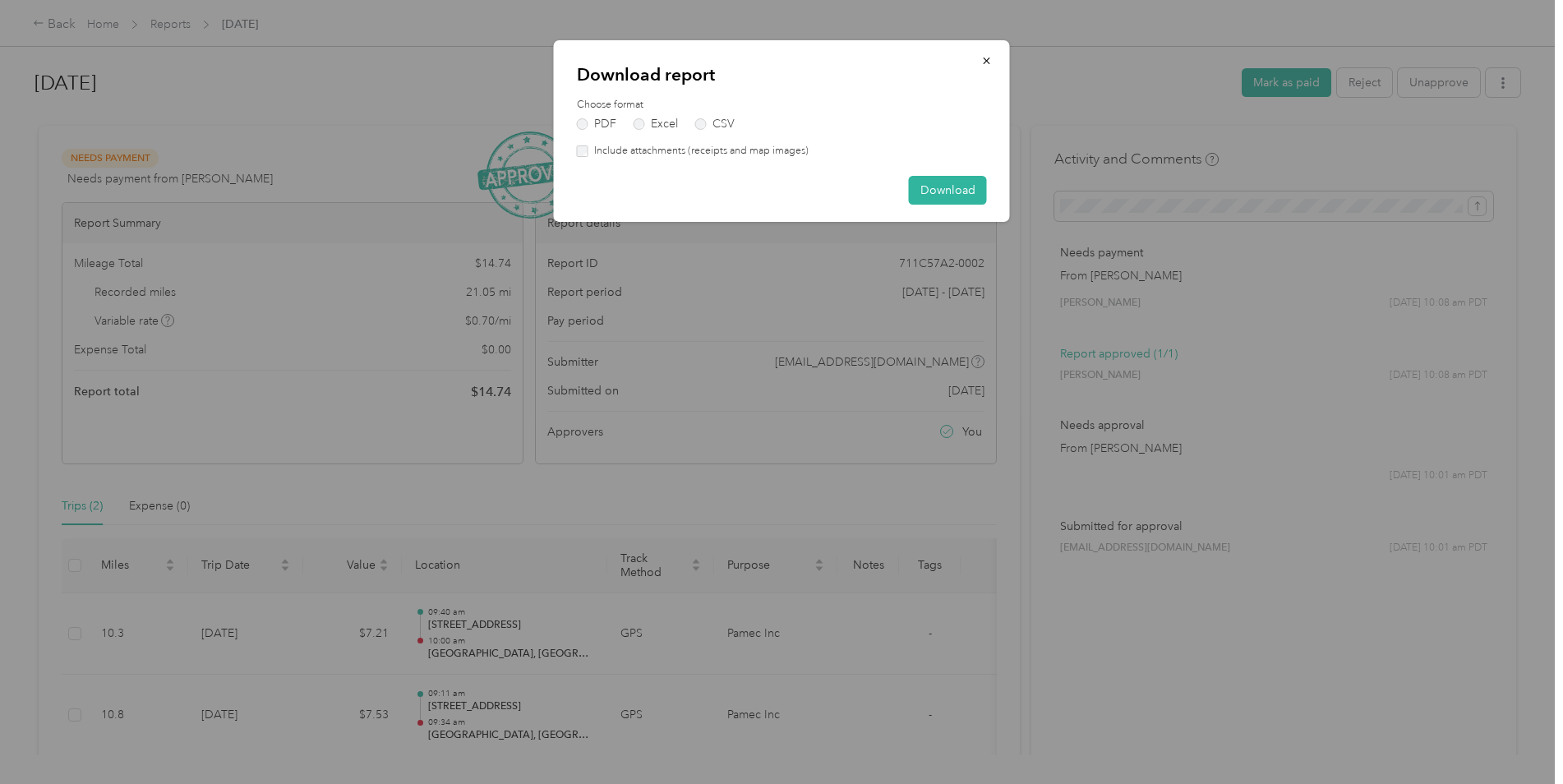
click at [591, 155] on label "Include attachments (receipts and map images)" at bounding box center [698, 150] width 220 height 14
click at [951, 199] on button "Download" at bounding box center [949, 190] width 78 height 29
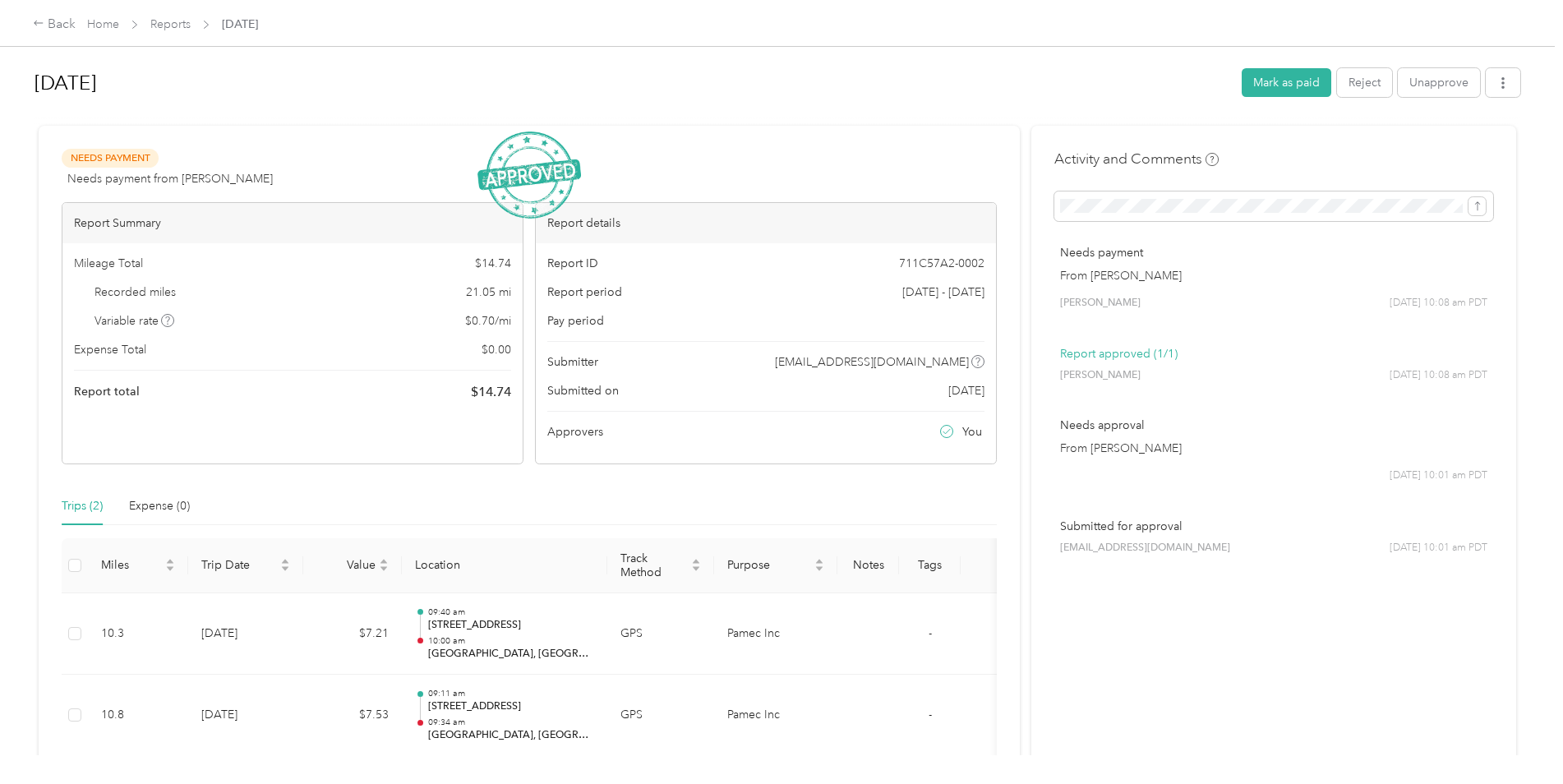
click at [964, 14] on div "Back Home Reports Sep 2025" at bounding box center [781, 23] width 1563 height 46
click at [1498, 82] on icon "button" at bounding box center [1504, 83] width 12 height 12
drag, startPoint x: 887, startPoint y: 91, endPoint x: 602, endPoint y: 181, distance: 298.9
click at [887, 91] on h1 "[DATE]" at bounding box center [632, 82] width 1196 height 39
click at [45, 19] on div "Back" at bounding box center [54, 24] width 42 height 20
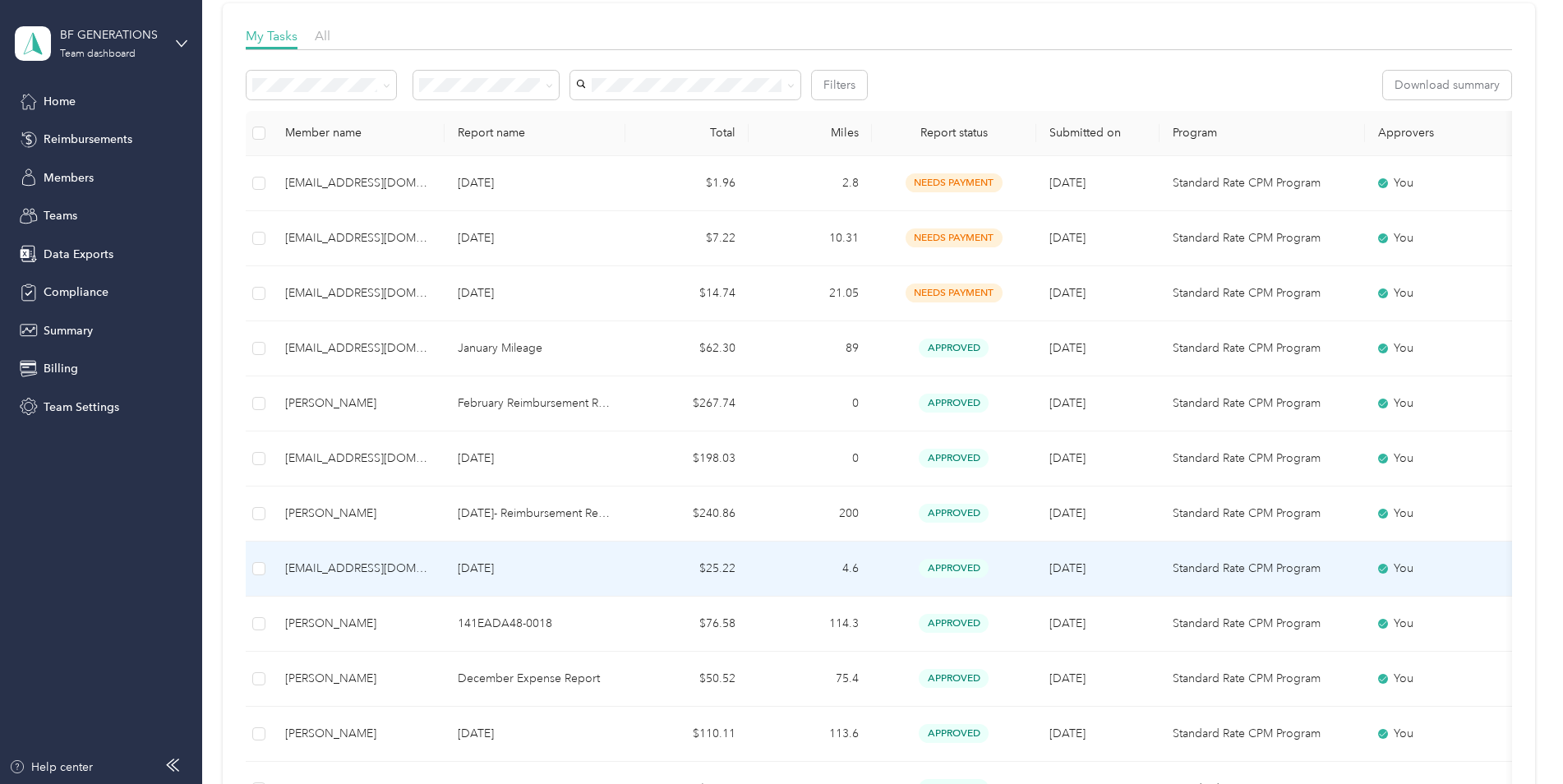
scroll to position [246, 0]
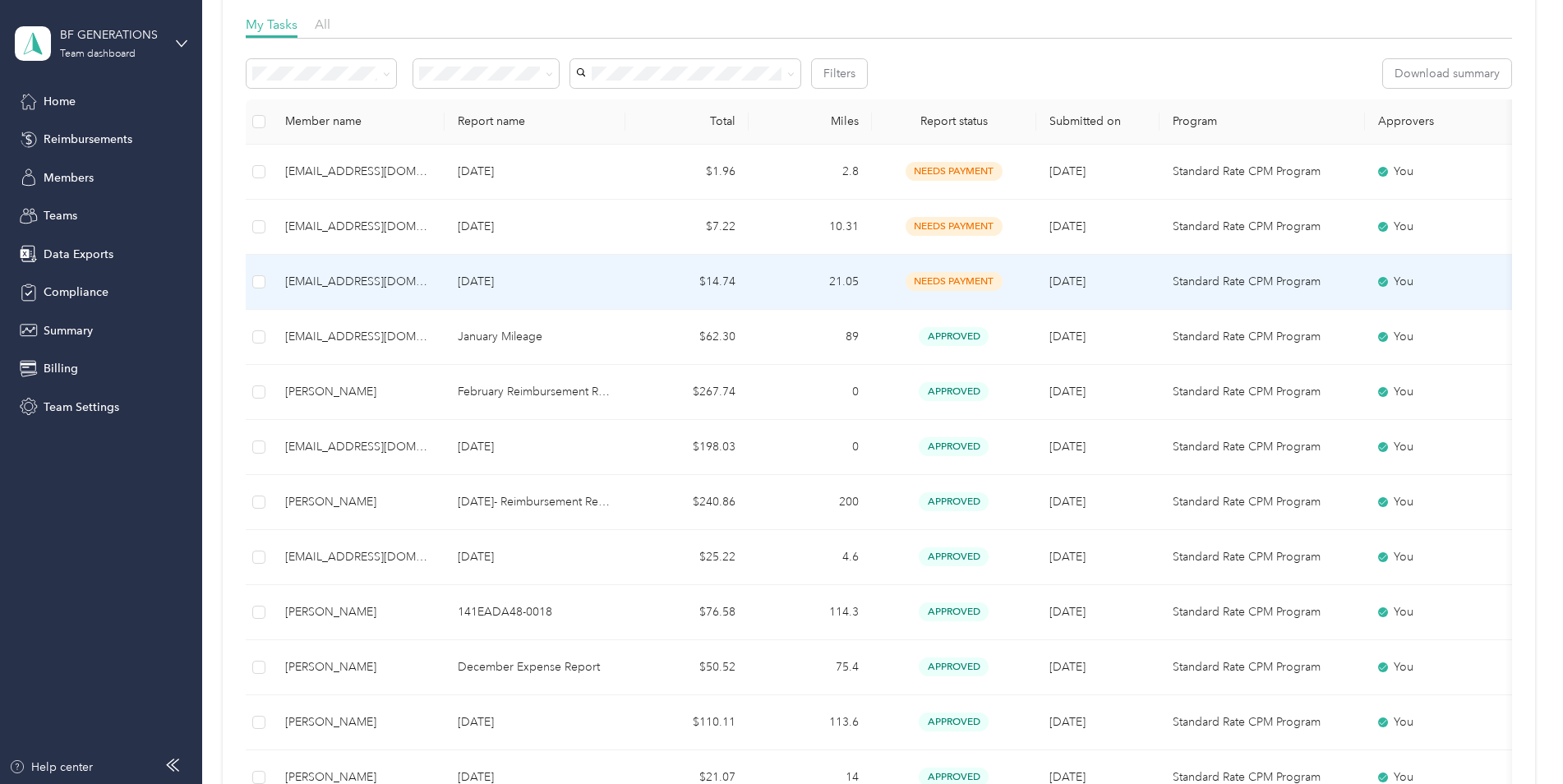
click at [385, 259] on td "[EMAIL_ADDRESS][DOMAIN_NAME]" at bounding box center [358, 282] width 173 height 55
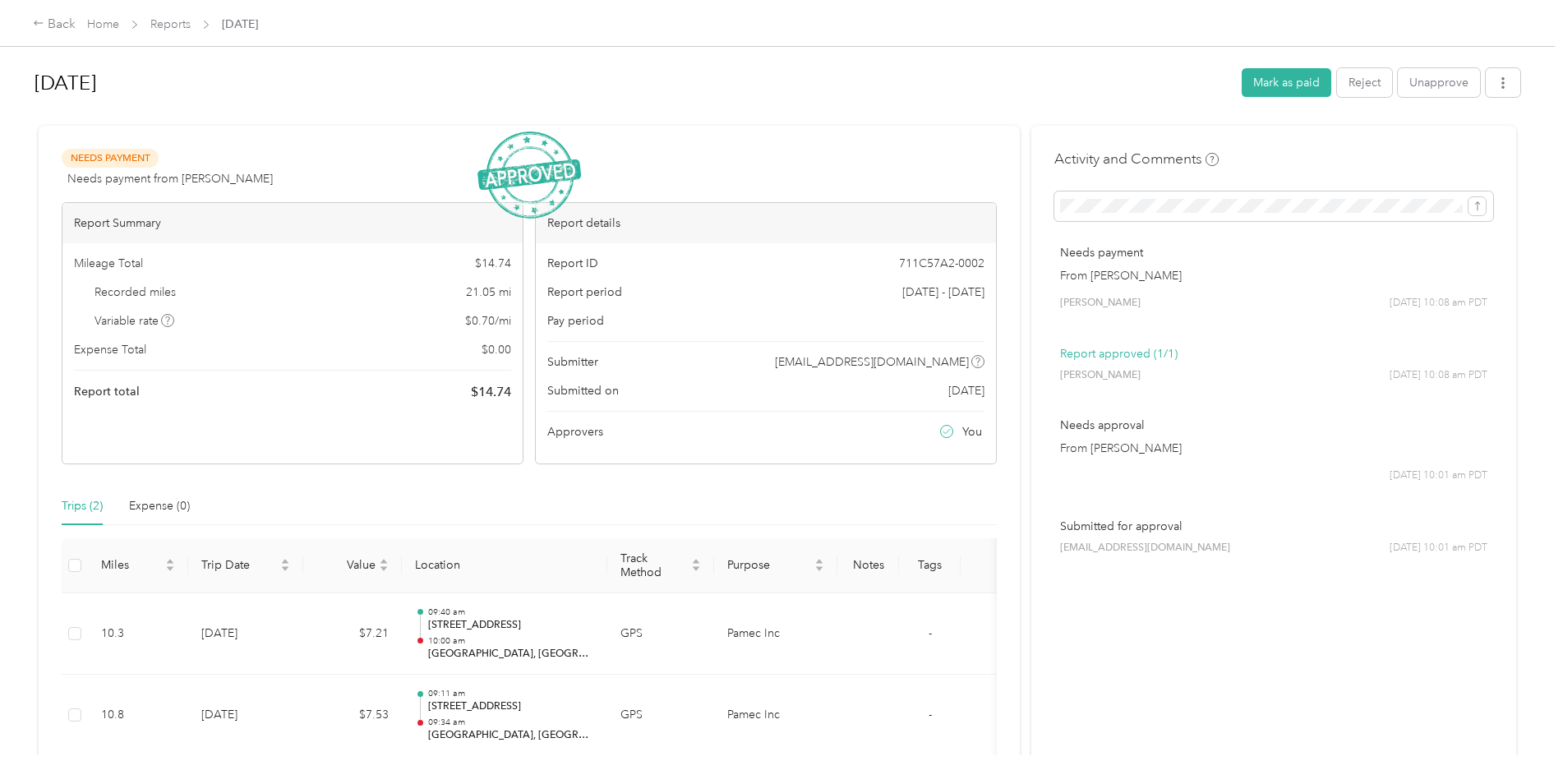
click at [1356, 132] on div "Activity and Comments Needs payment From Pablo Brahim Pablo Brahim 10/01 at 10:…" at bounding box center [1274, 467] width 485 height 684
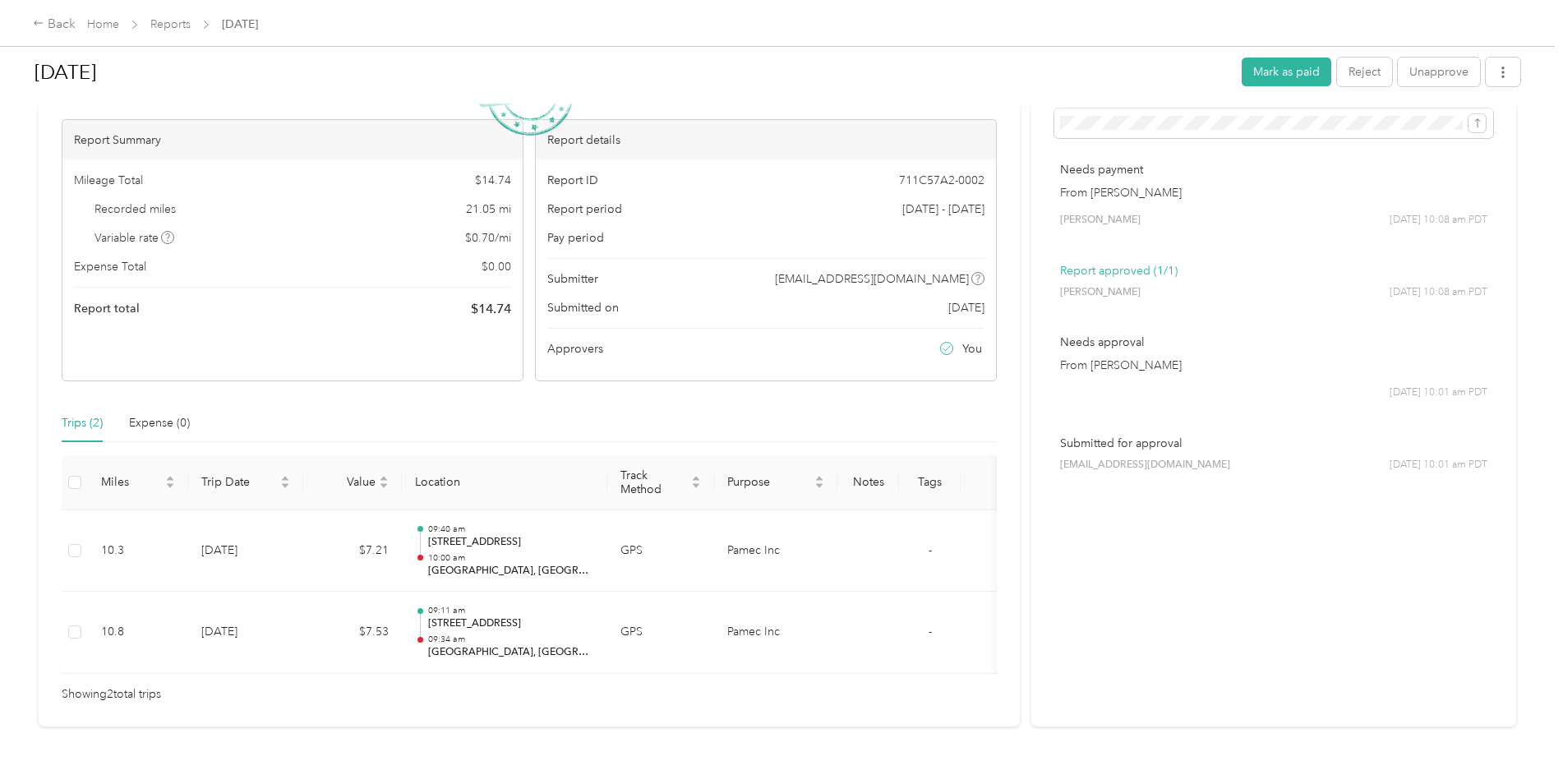
scroll to position [54, 0]
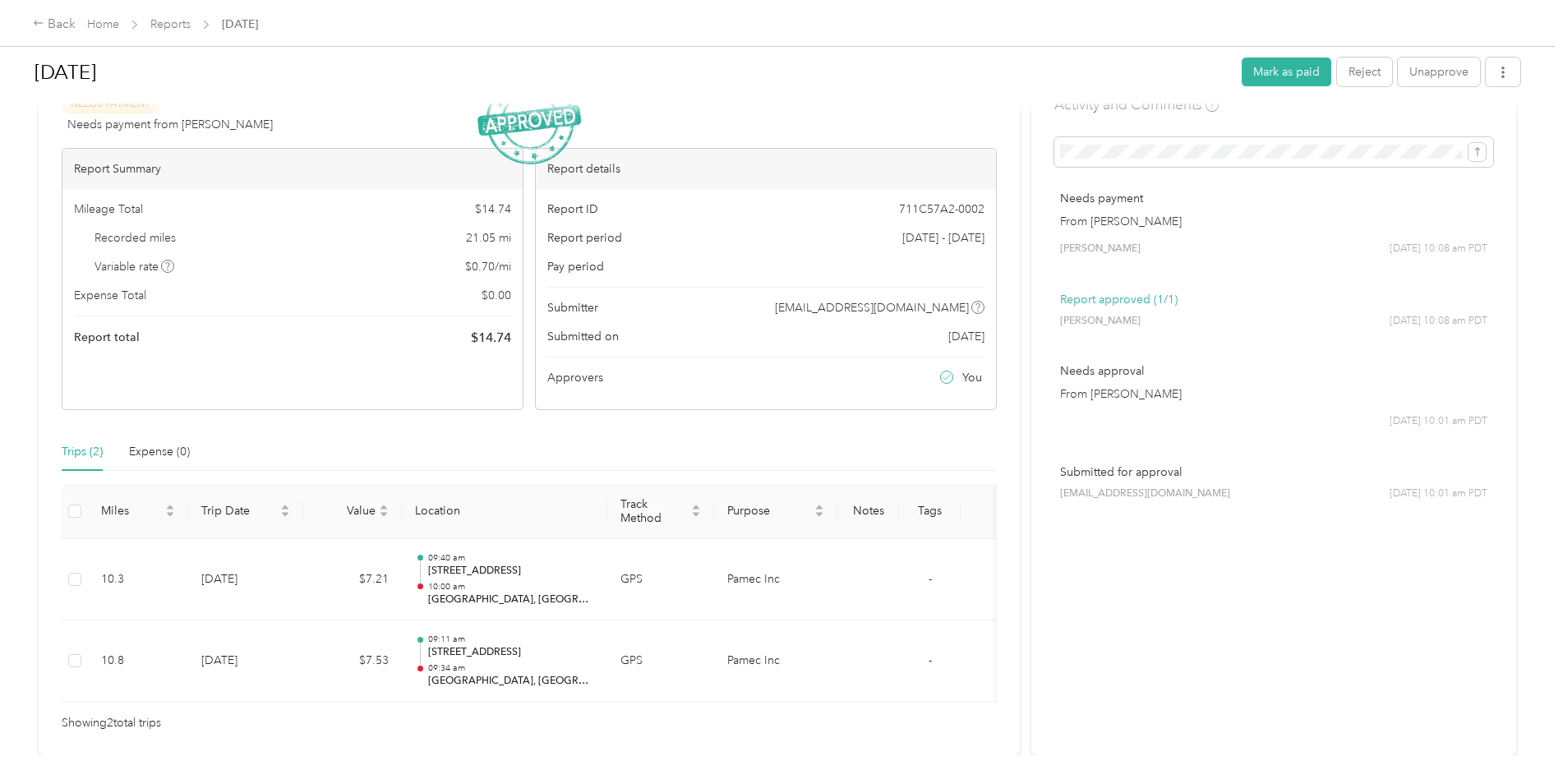
click at [792, 25] on div "Back Home Reports Sep 2025" at bounding box center [781, 23] width 1563 height 46
click at [1131, 12] on div "Back Home Reports Sep 2025" at bounding box center [781, 23] width 1563 height 46
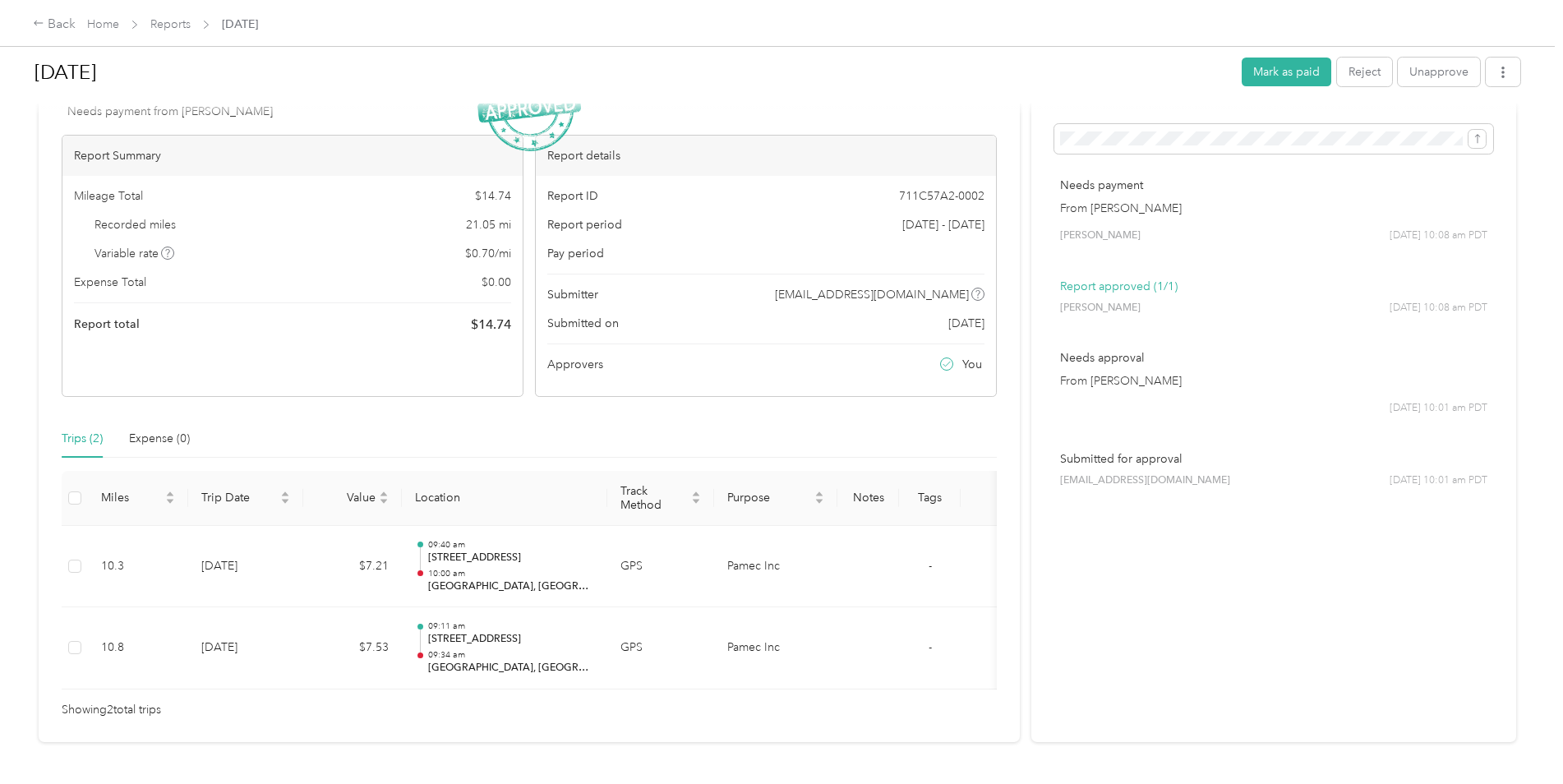
scroll to position [0, 0]
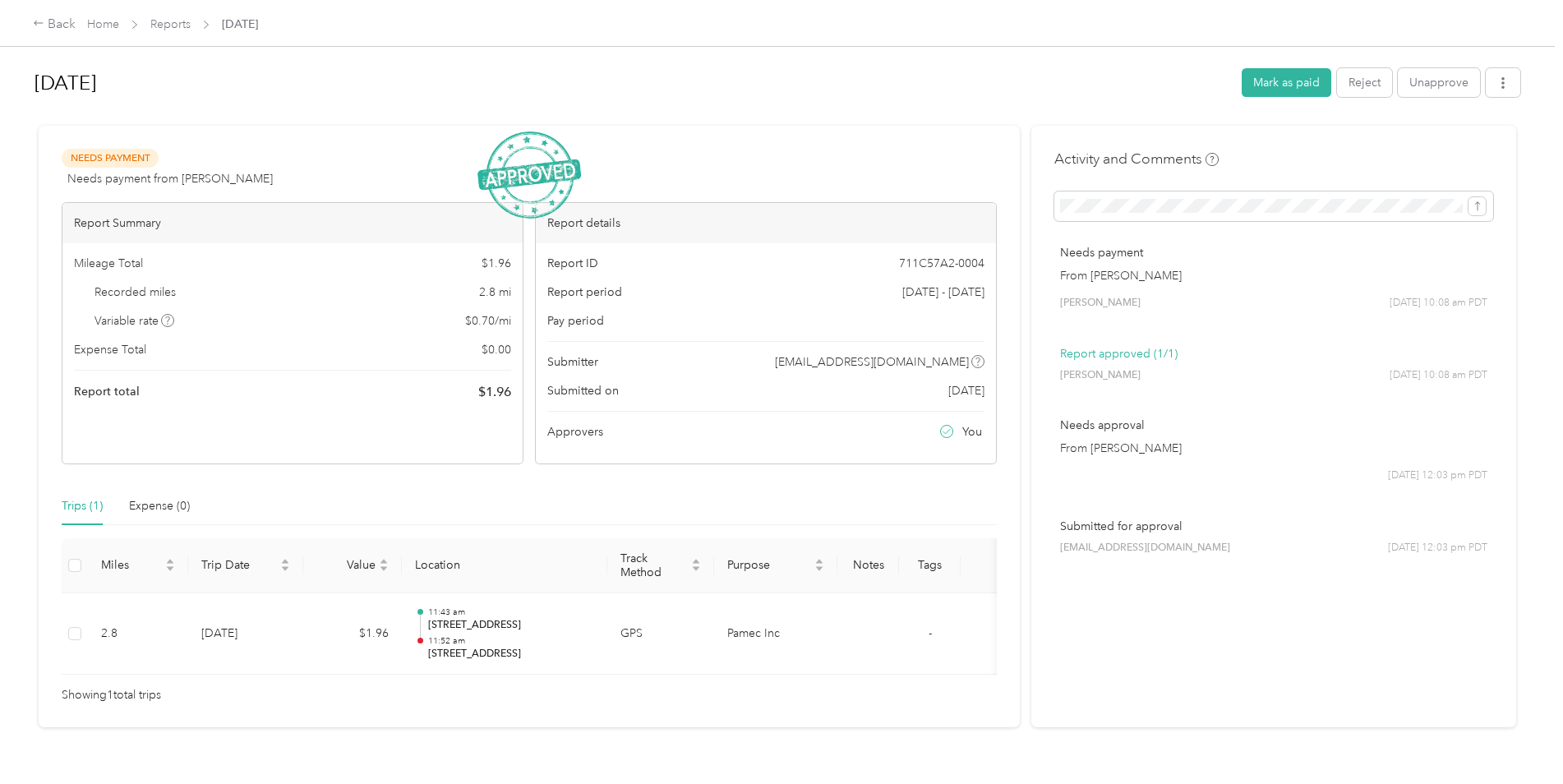
scroll to position [54, 0]
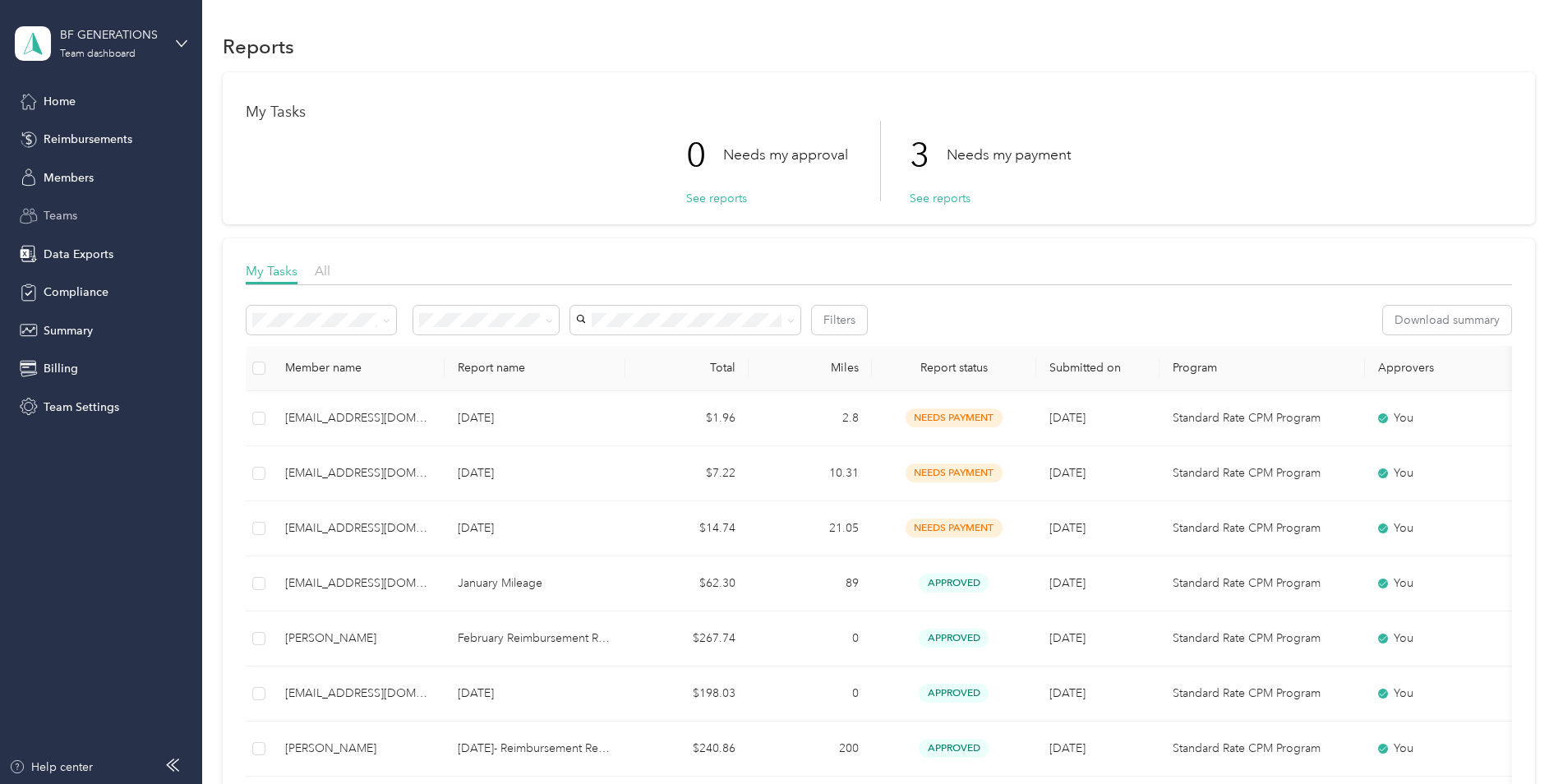
click at [68, 212] on span "Teams" at bounding box center [60, 216] width 34 height 17
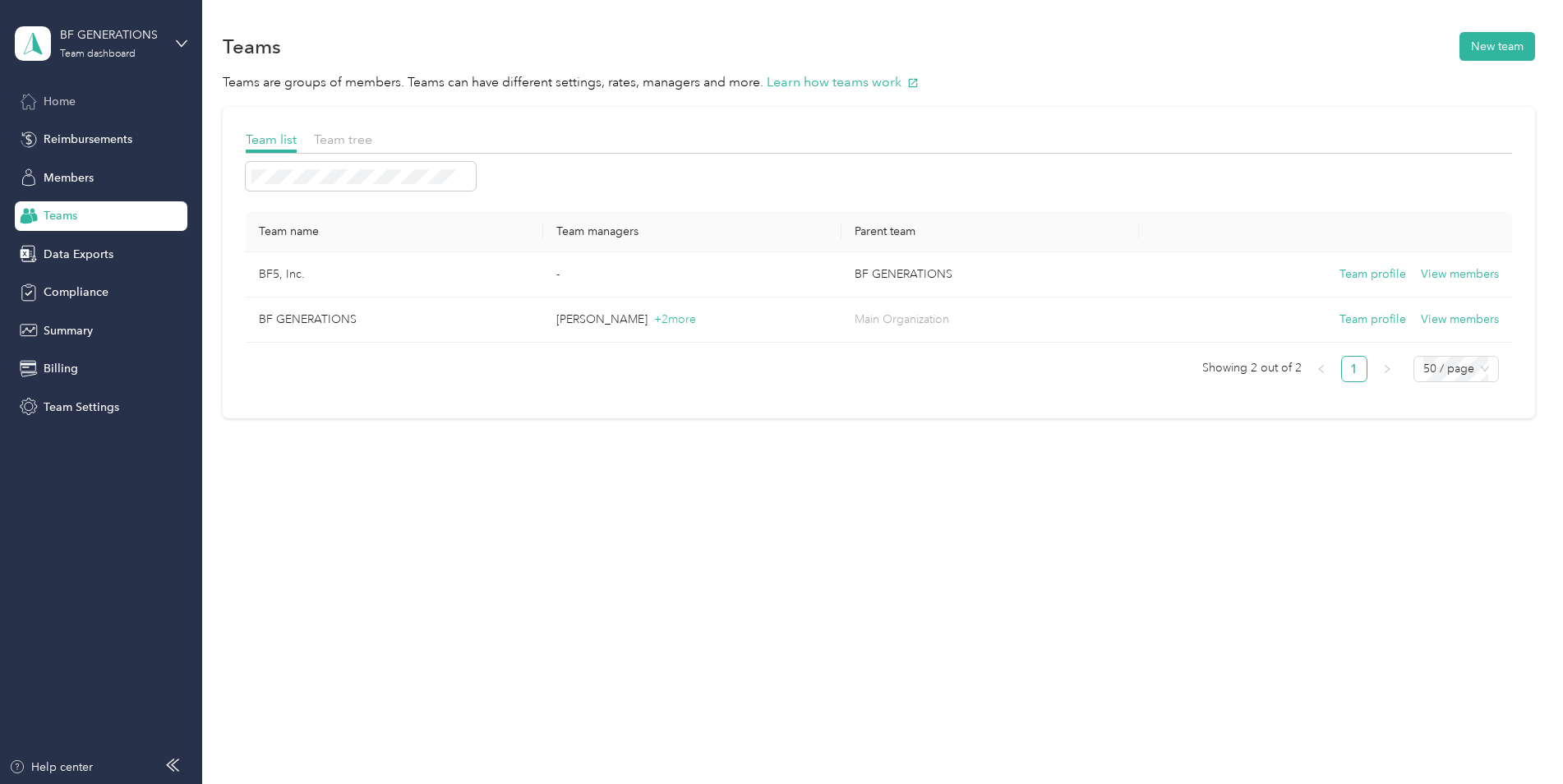
click at [59, 113] on div "Home" at bounding box center [100, 101] width 173 height 30
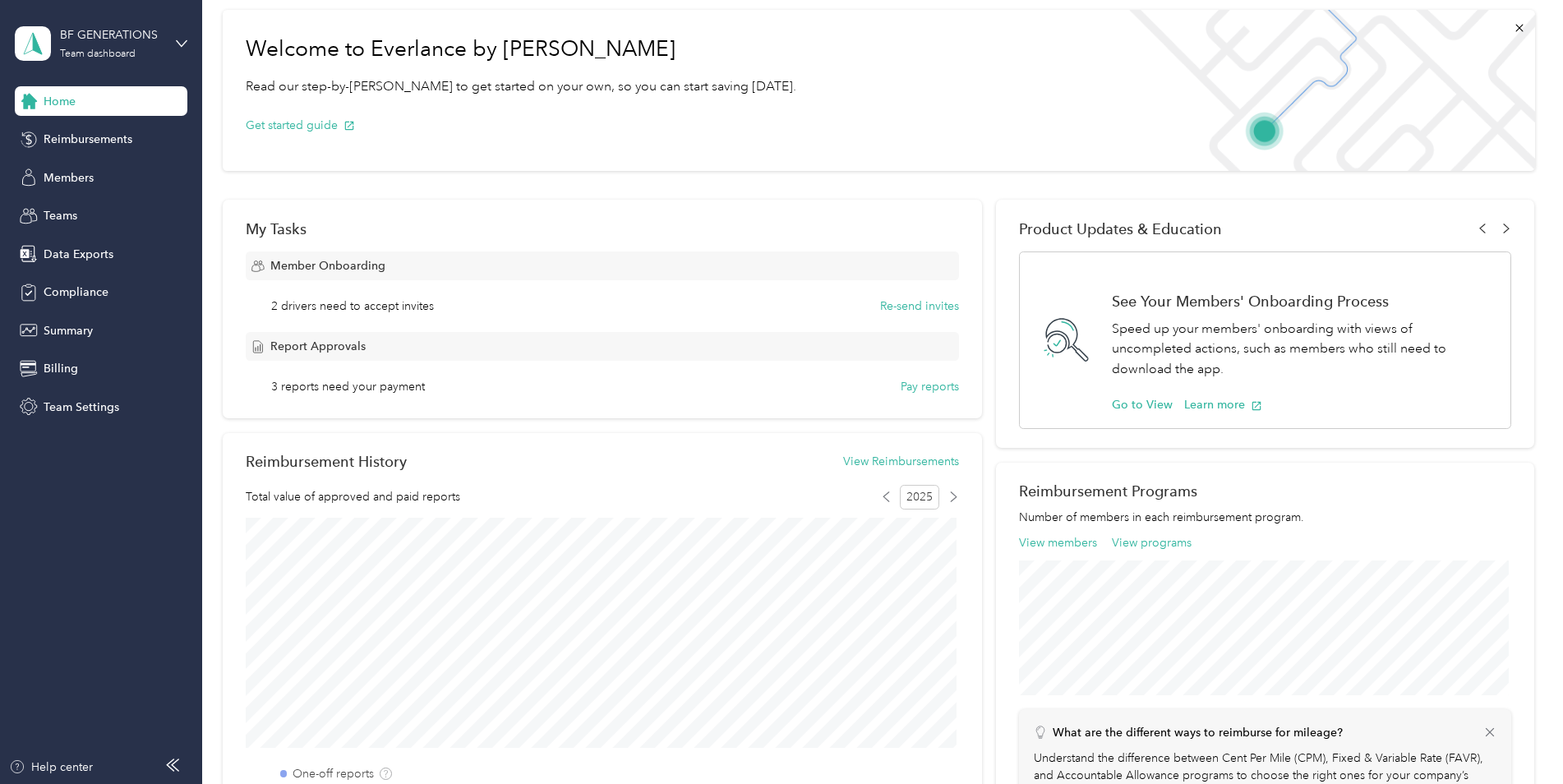
scroll to position [164, 0]
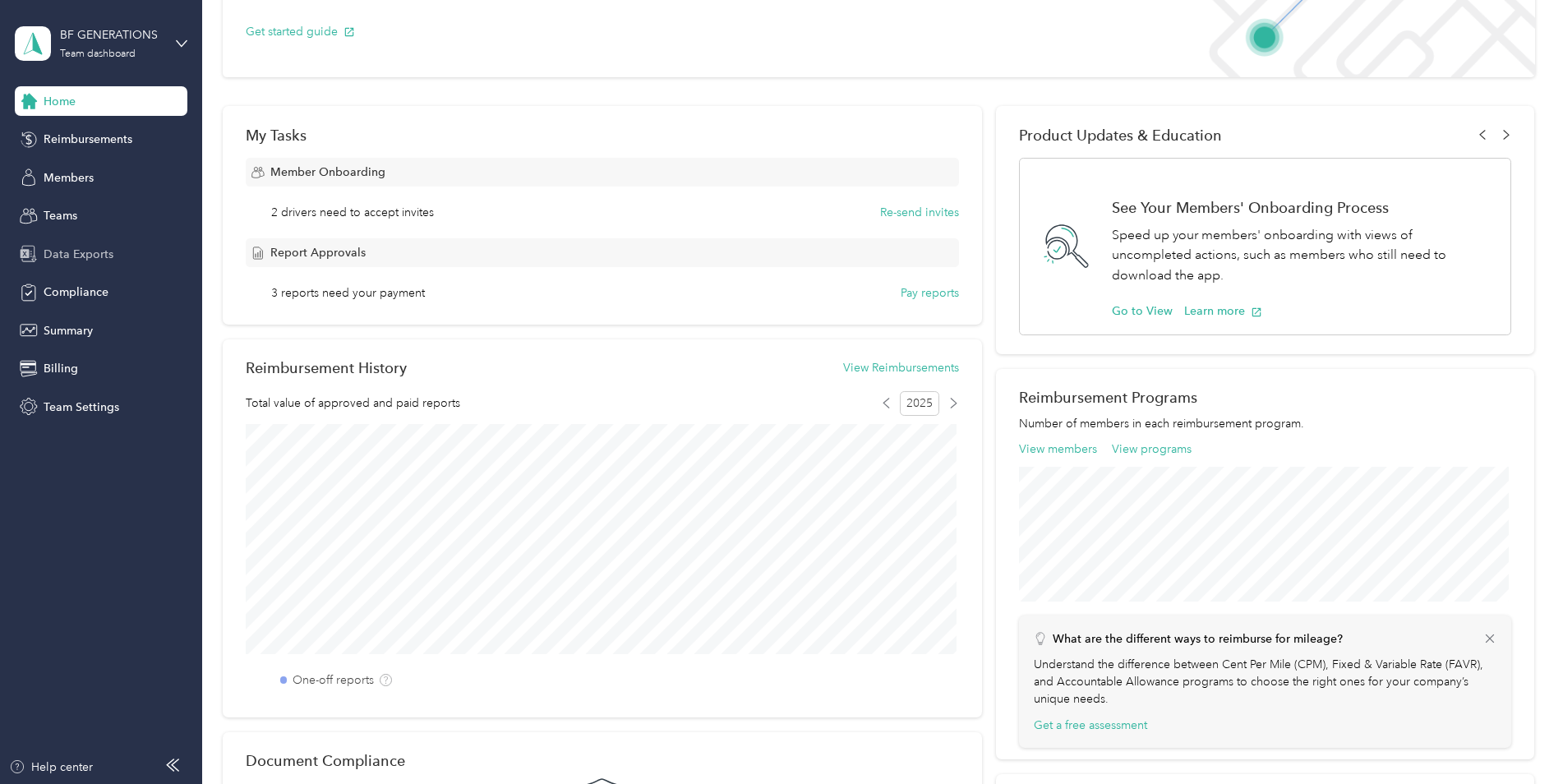
click at [92, 250] on span "Data Exports" at bounding box center [78, 254] width 70 height 17
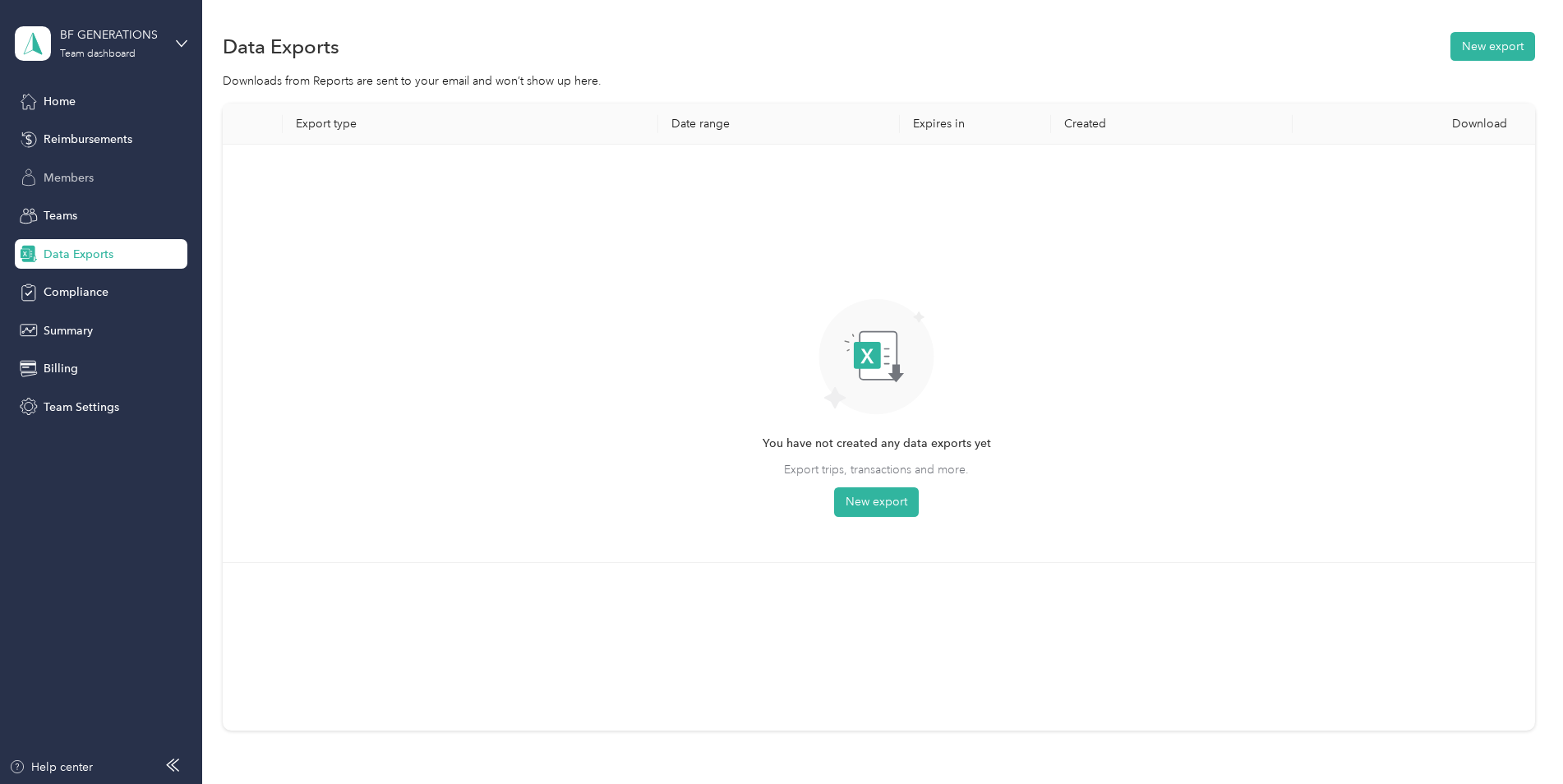
click at [70, 183] on span "Members" at bounding box center [68, 178] width 50 height 17
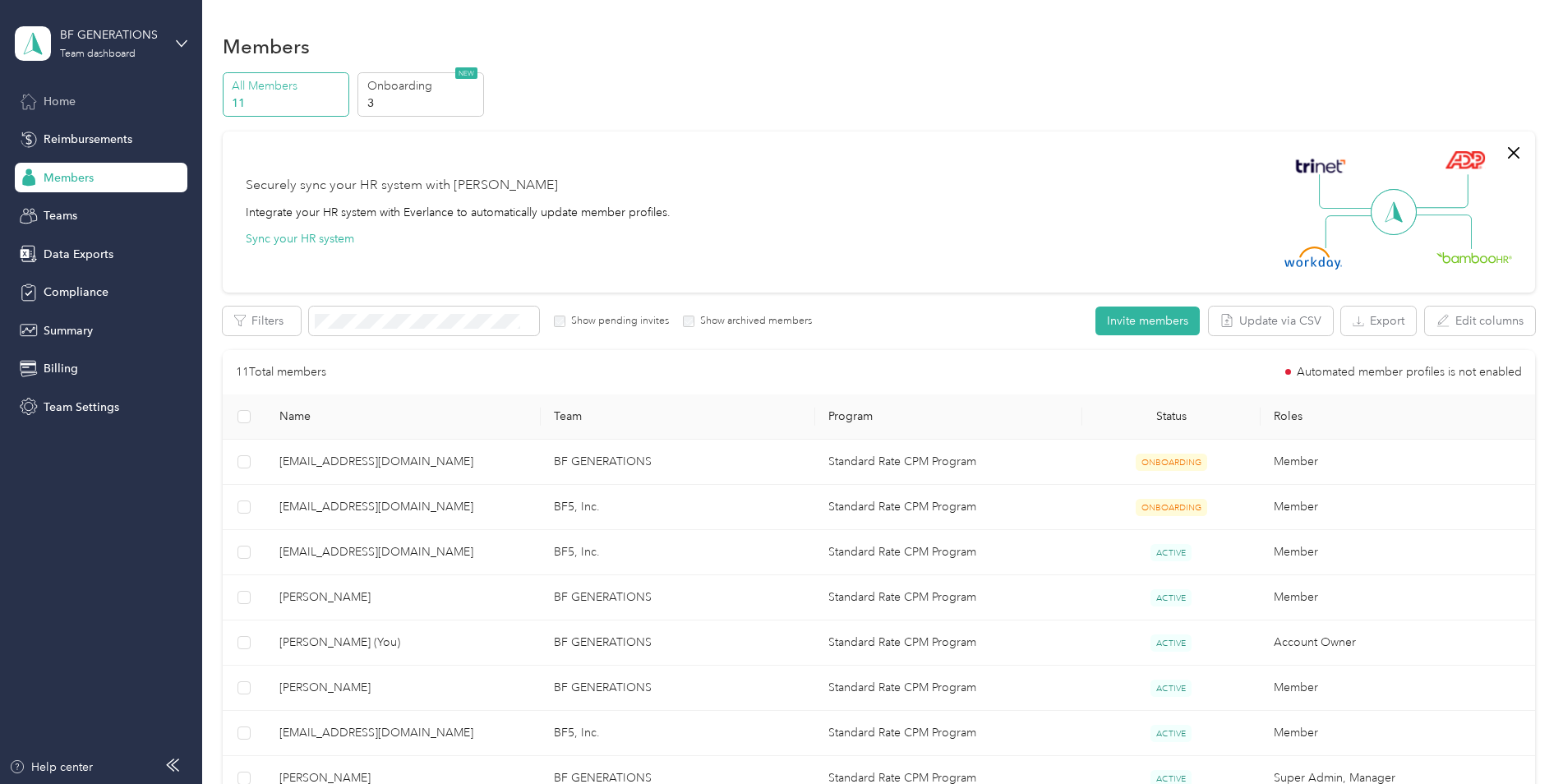
click at [42, 99] on div "Home" at bounding box center [100, 101] width 173 height 30
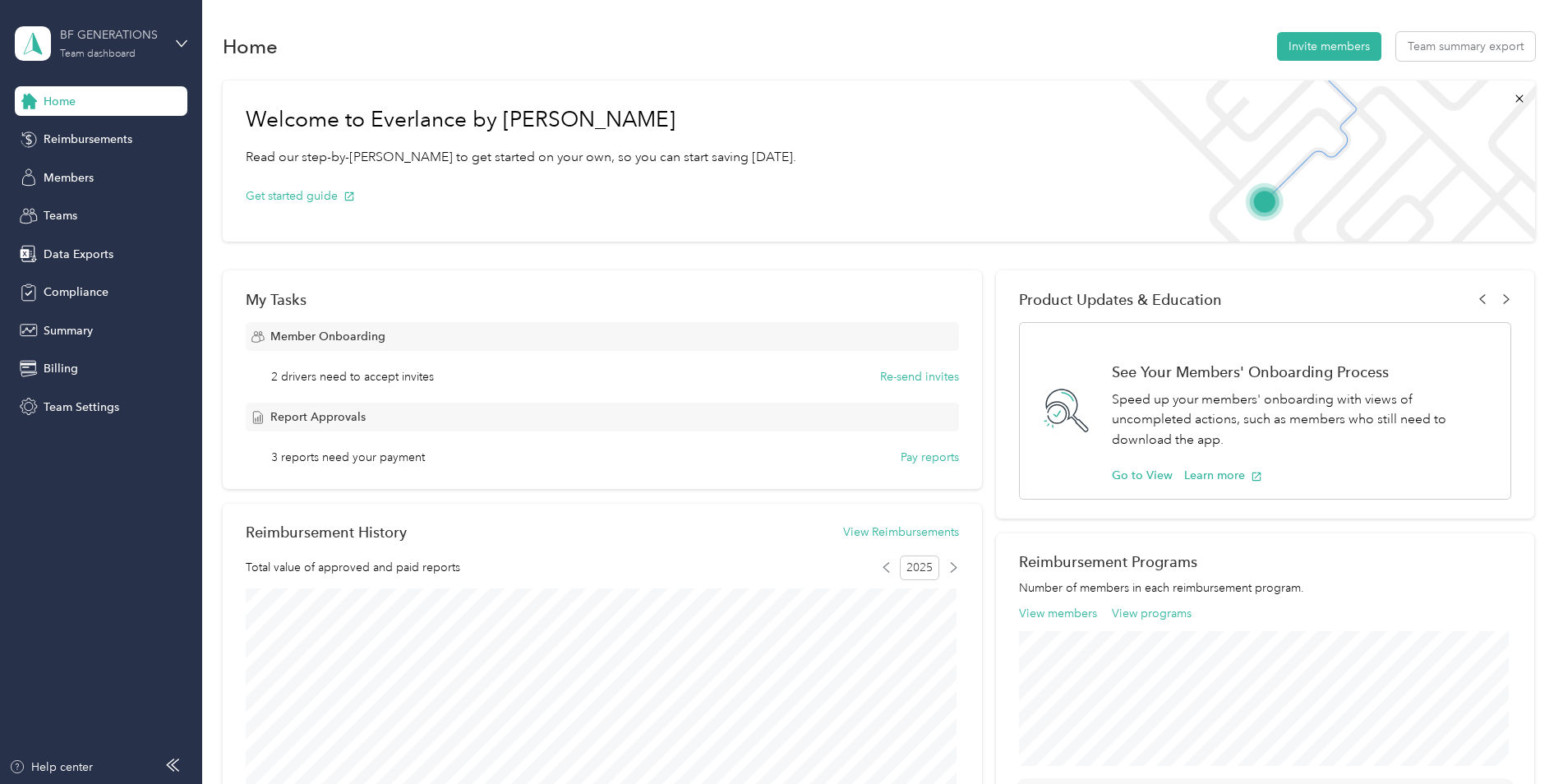
click at [135, 45] on div "BF GENERATIONS Team dashboard" at bounding box center [111, 42] width 103 height 33
click at [99, 135] on div "Team dashboard" at bounding box center [75, 135] width 90 height 17
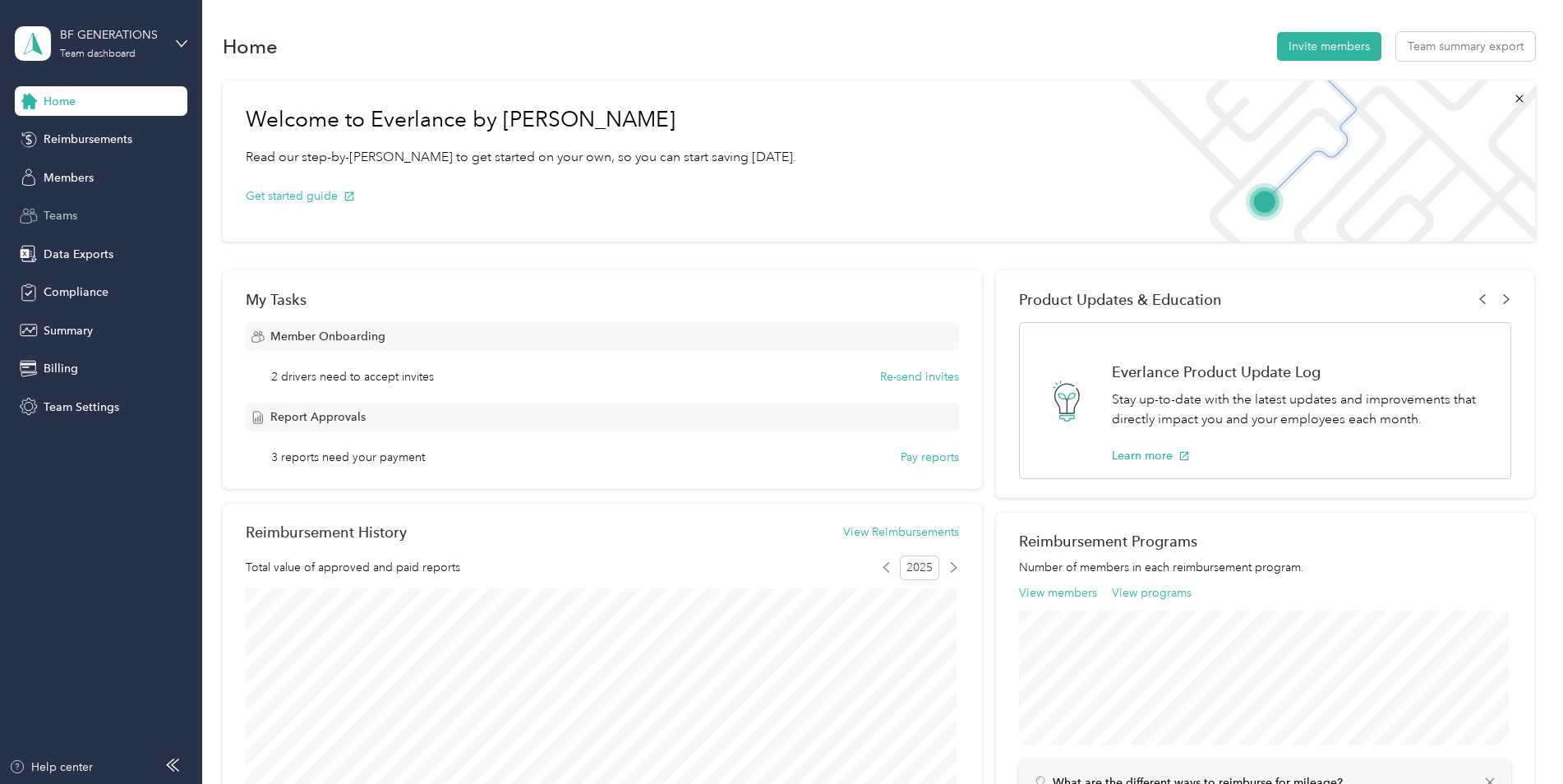
click at [75, 209] on span "Teams" at bounding box center [60, 216] width 34 height 17
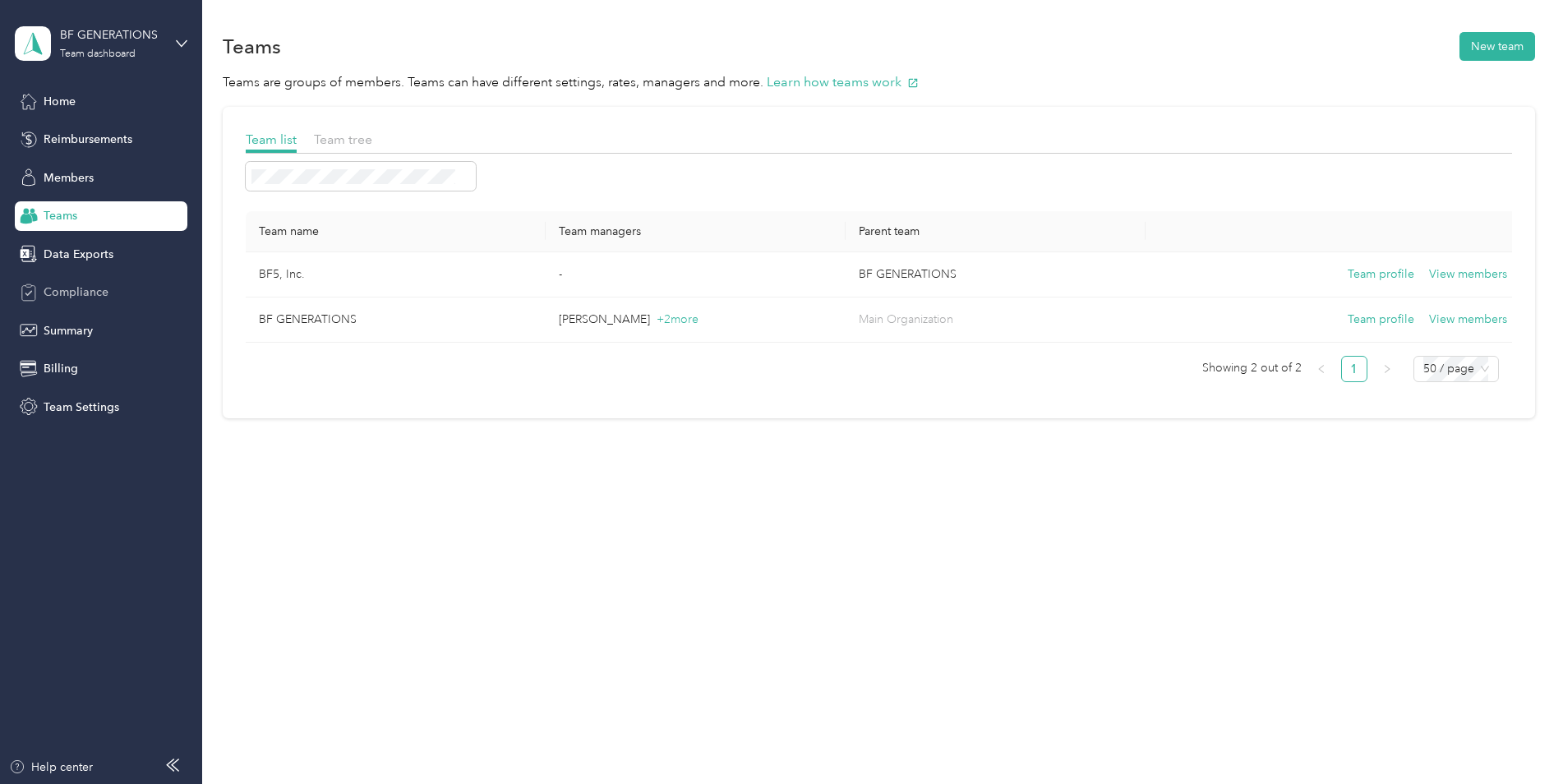
click at [85, 298] on span "Compliance" at bounding box center [76, 292] width 65 height 17
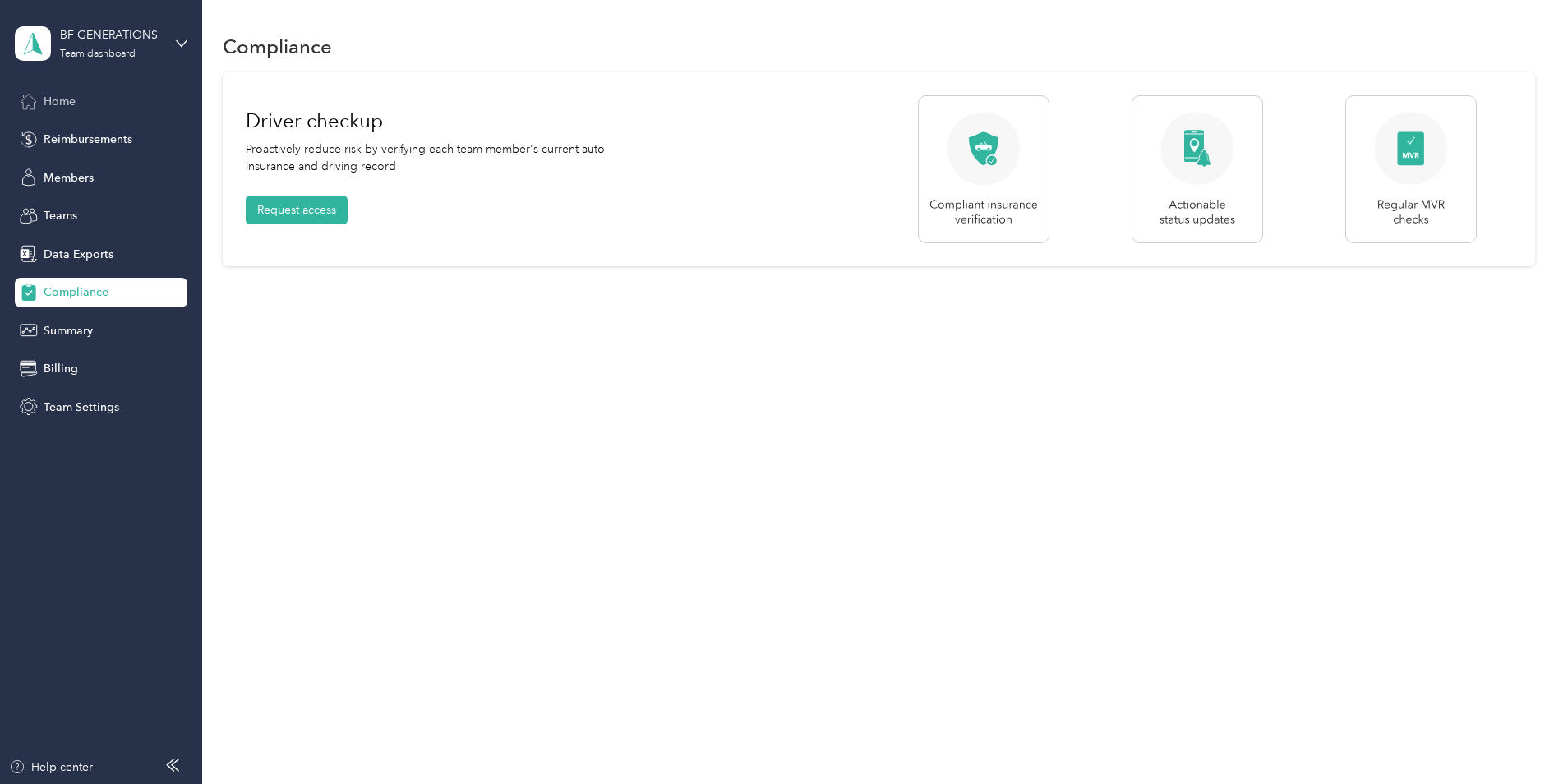
click at [66, 103] on span "Home" at bounding box center [59, 101] width 32 height 17
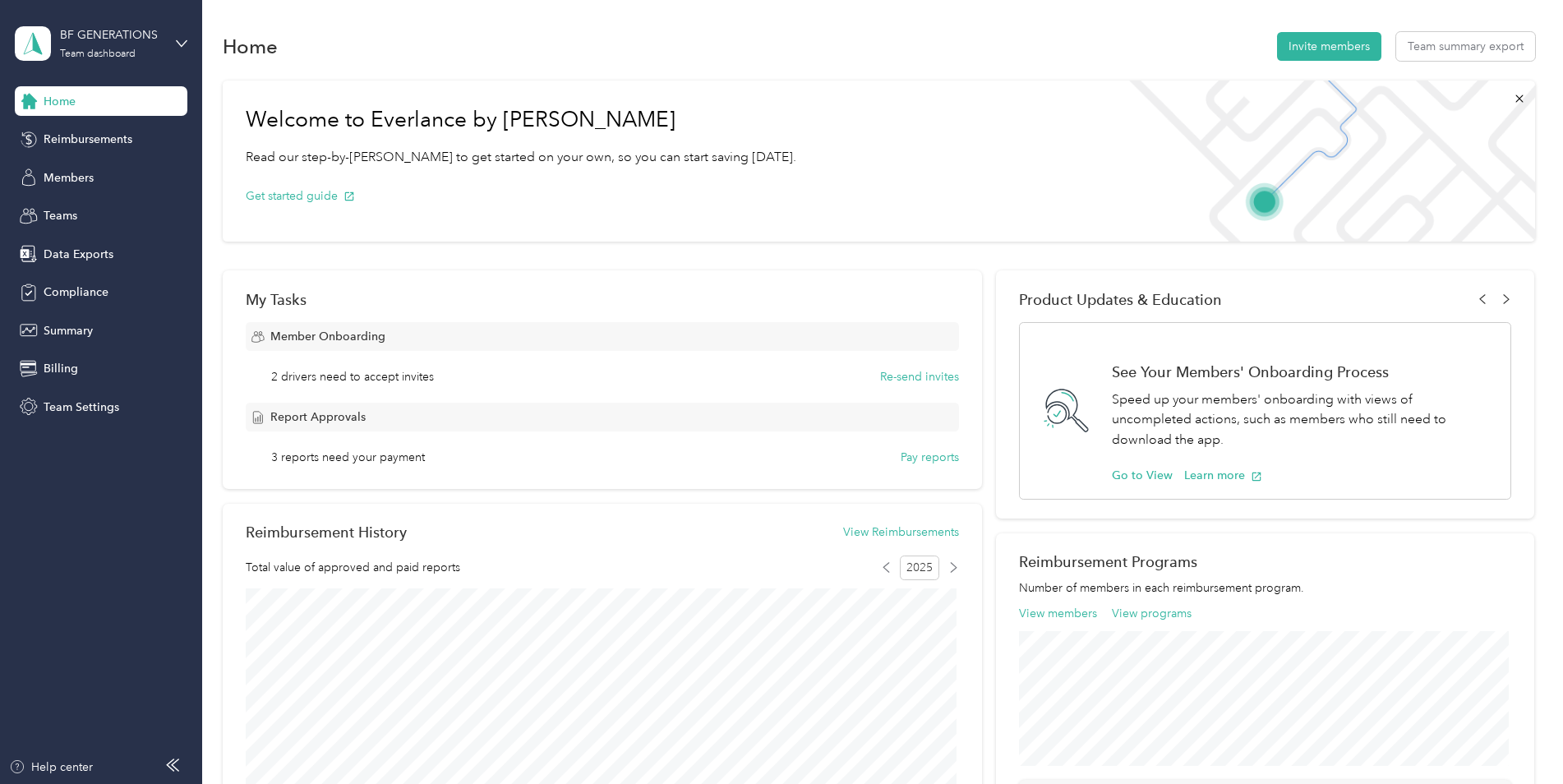
click at [167, 46] on div "BF GENERATIONS Team dashboard" at bounding box center [100, 43] width 173 height 58
click at [96, 168] on div "Personal dashboard" at bounding box center [82, 172] width 104 height 17
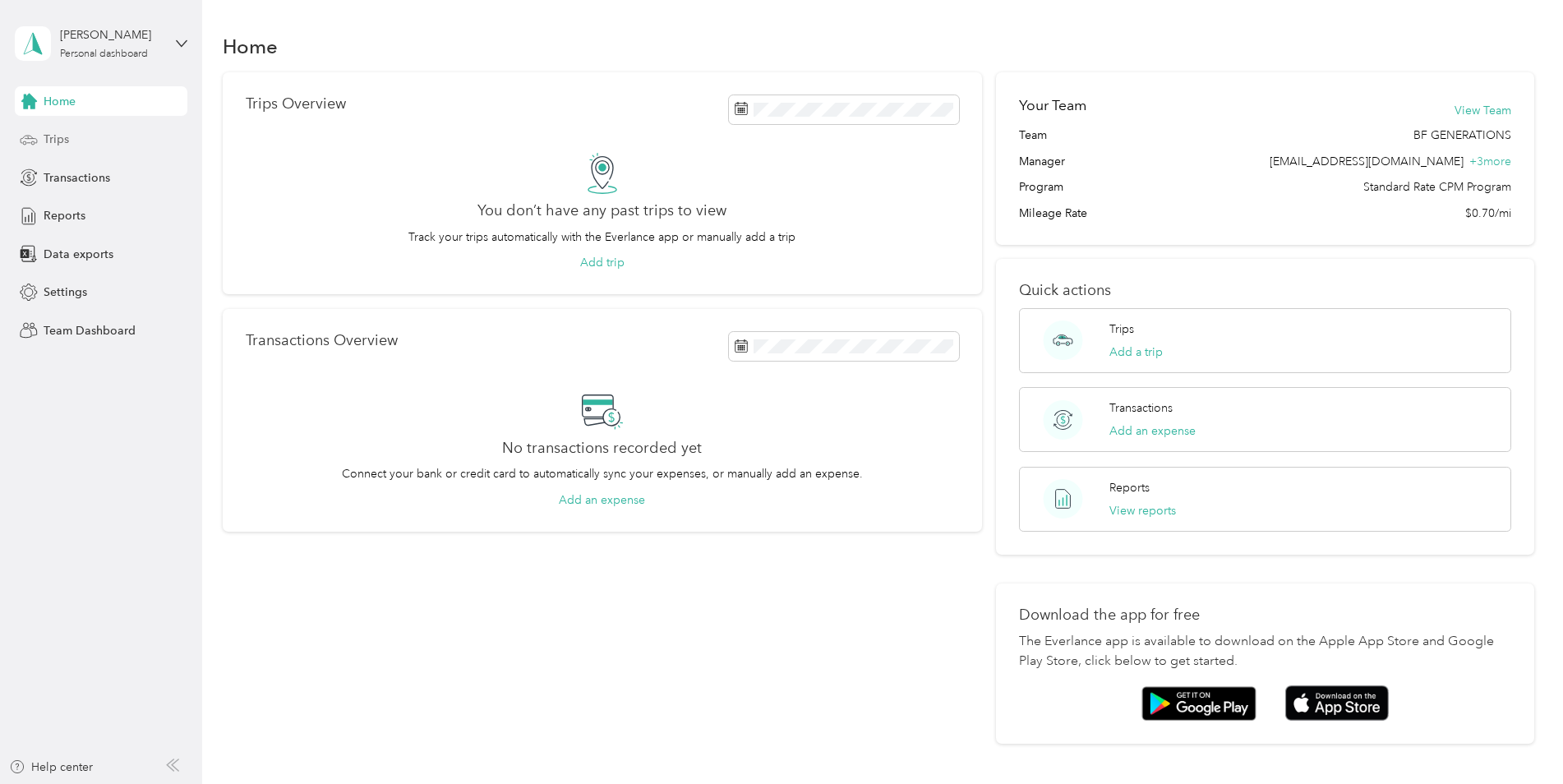
click at [81, 151] on div "Trips" at bounding box center [100, 139] width 173 height 30
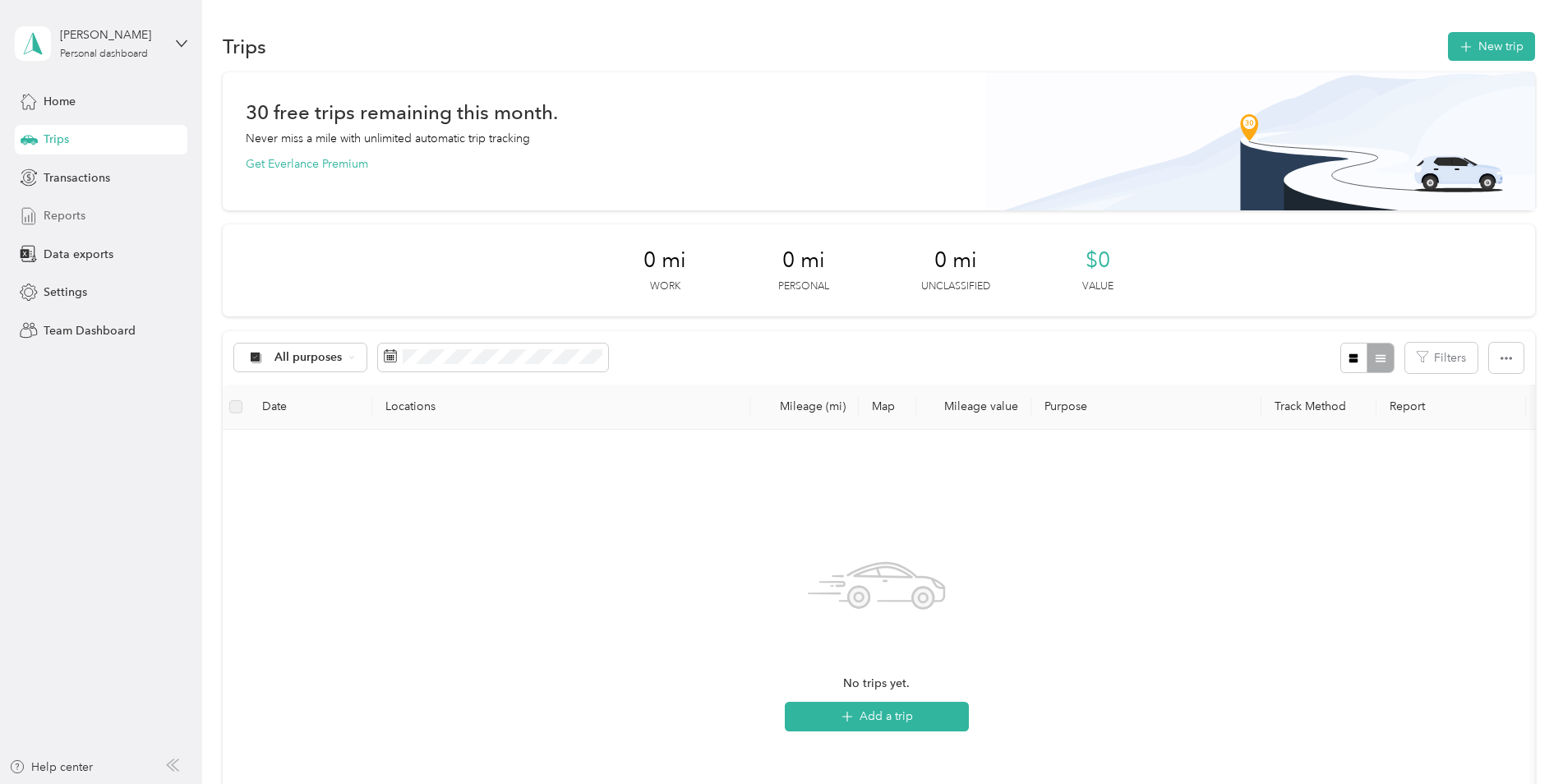
click at [88, 215] on div "Reports" at bounding box center [100, 216] width 173 height 30
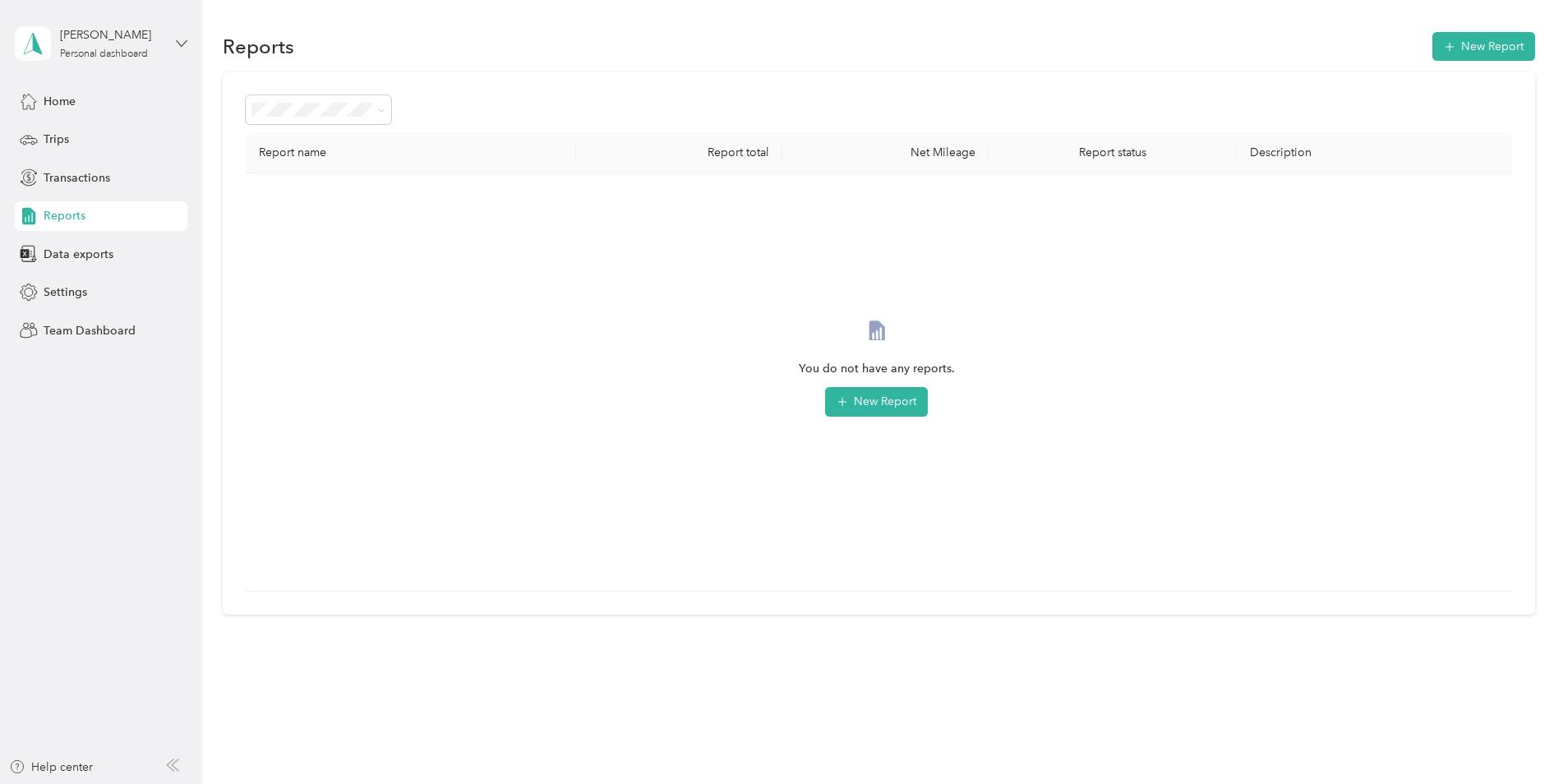
click at [178, 48] on icon at bounding box center [182, 43] width 12 height 12
click at [101, 133] on div "Team dashboard" at bounding box center [73, 127] width 88 height 17
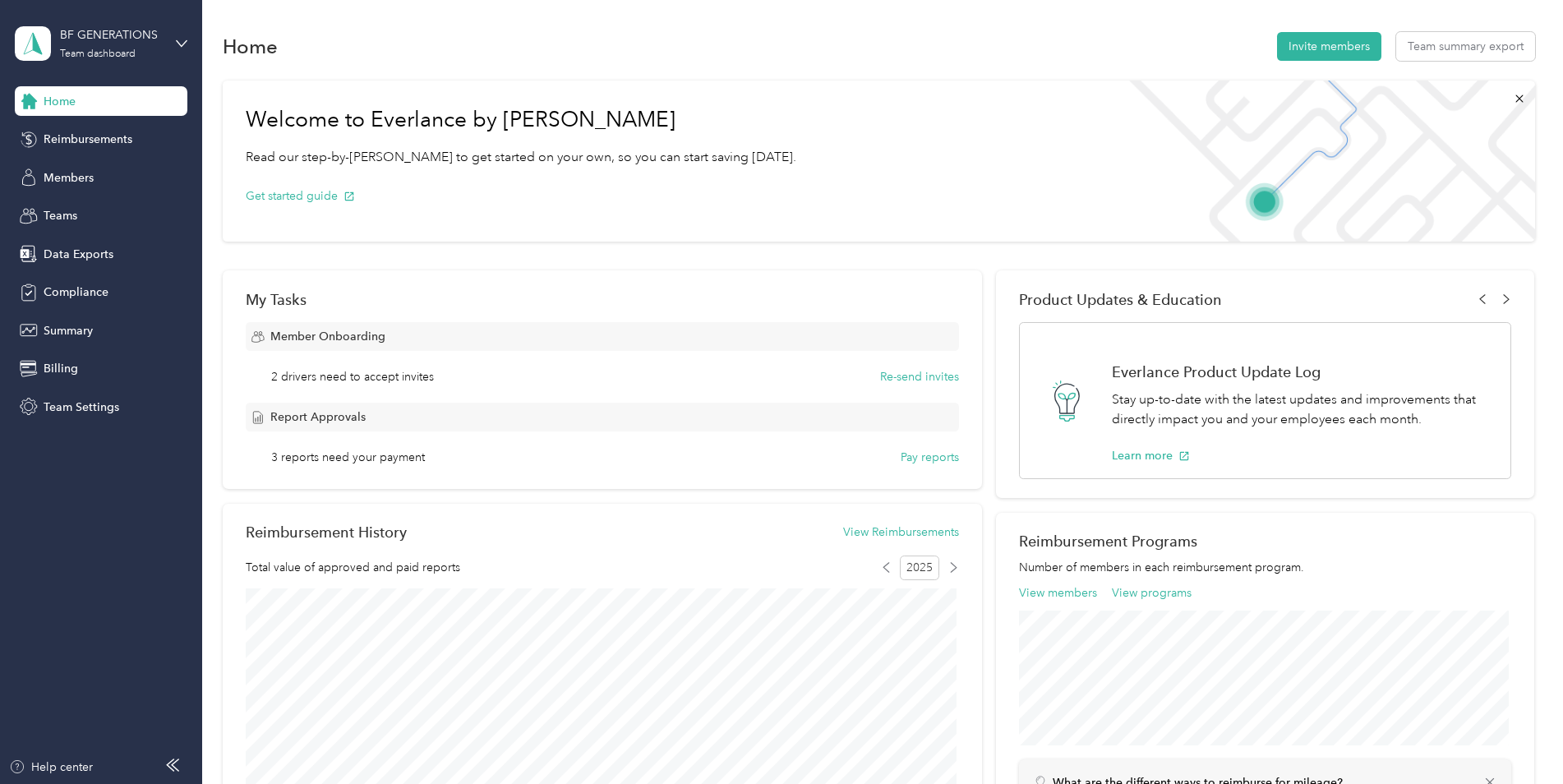
click at [173, 43] on div "BF GENERATIONS Team dashboard" at bounding box center [100, 43] width 173 height 58
click at [76, 211] on div "Log out" at bounding box center [61, 207] width 63 height 17
